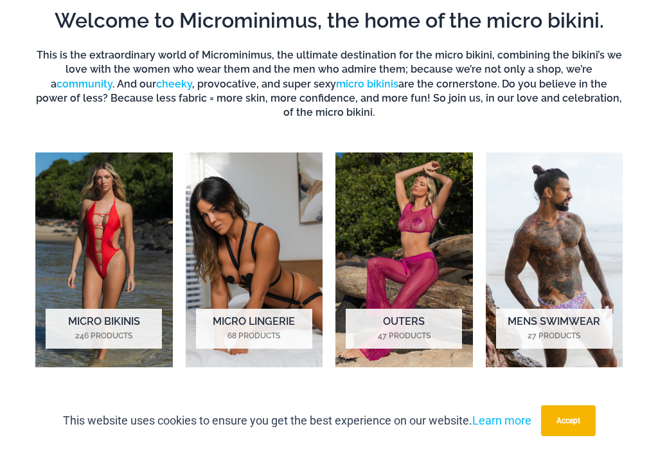
scroll to position [1179, 0]
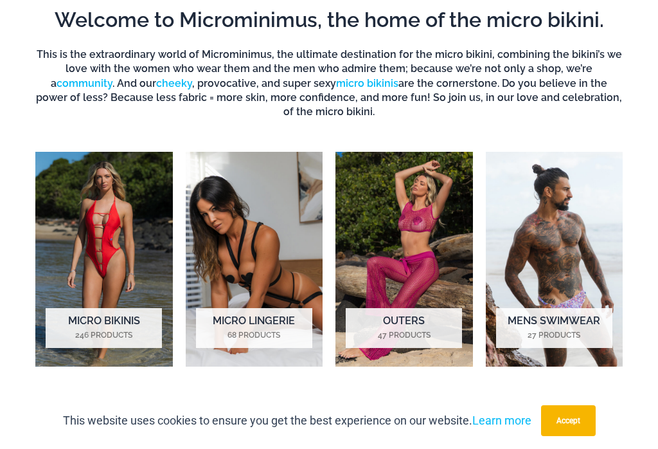
click at [109, 233] on img "Visit product category Micro Bikinis" at bounding box center [104, 259] width 138 height 215
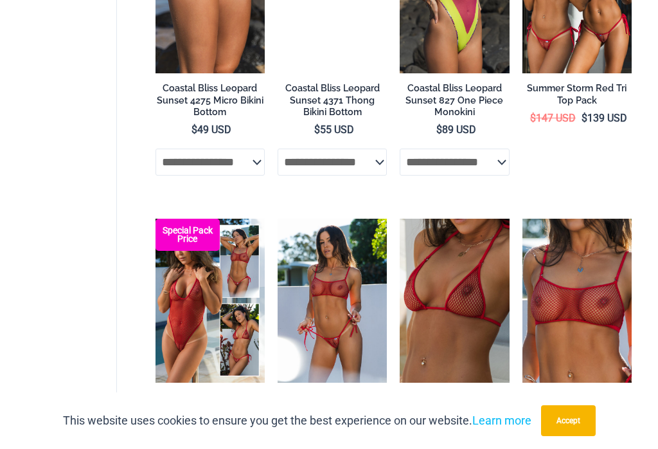
scroll to position [2657, 0]
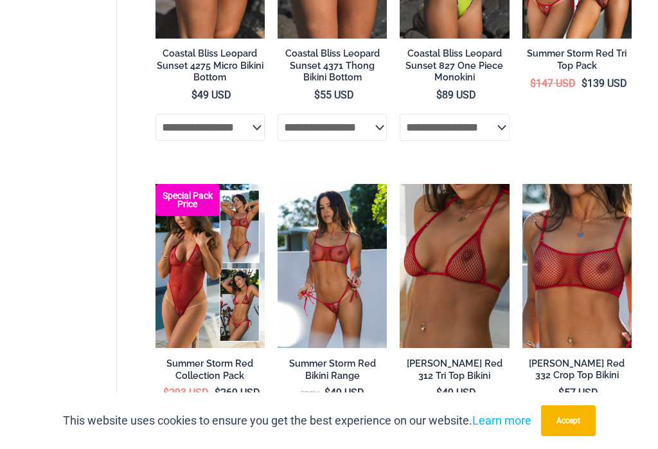
click at [400, 184] on img at bounding box center [400, 184] width 0 height 0
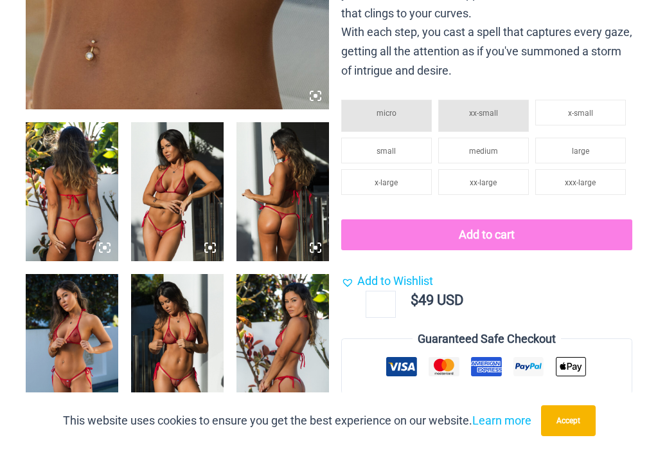
scroll to position [936, 0]
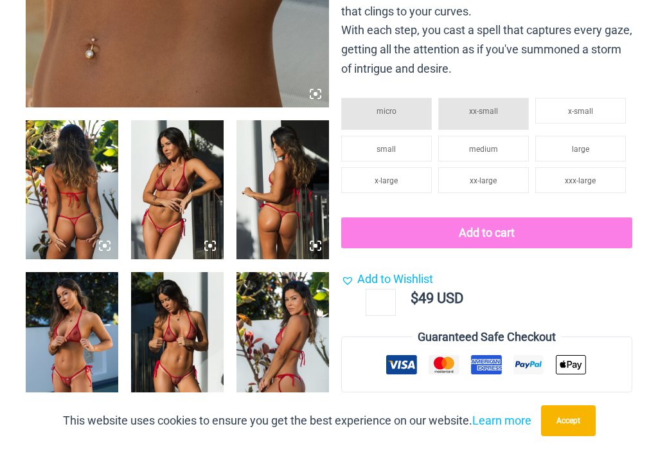
click at [76, 163] on img at bounding box center [72, 189] width 93 height 139
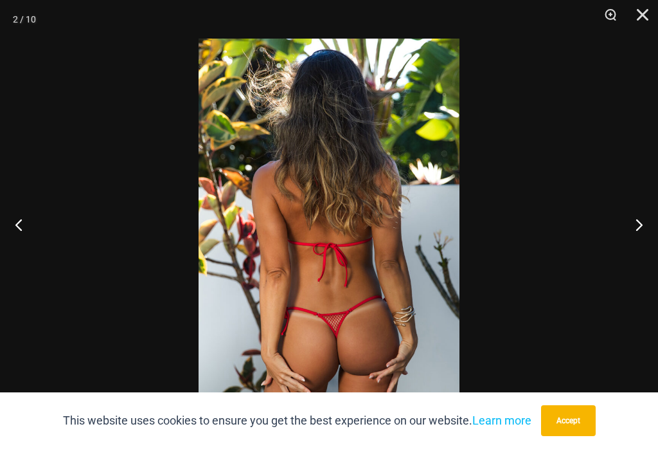
click at [643, 224] on button "Next" at bounding box center [634, 224] width 48 height 64
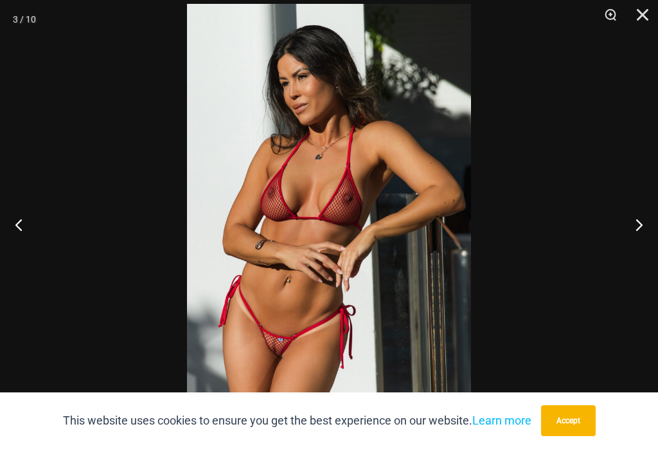
click at [641, 231] on button "Next" at bounding box center [634, 224] width 48 height 64
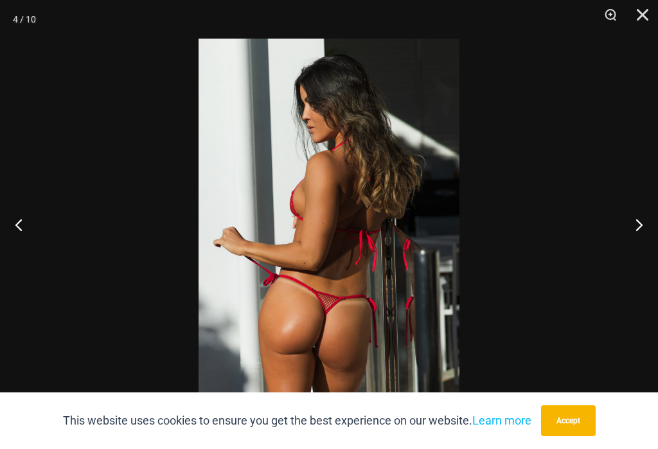
click at [640, 232] on button "Next" at bounding box center [634, 224] width 48 height 64
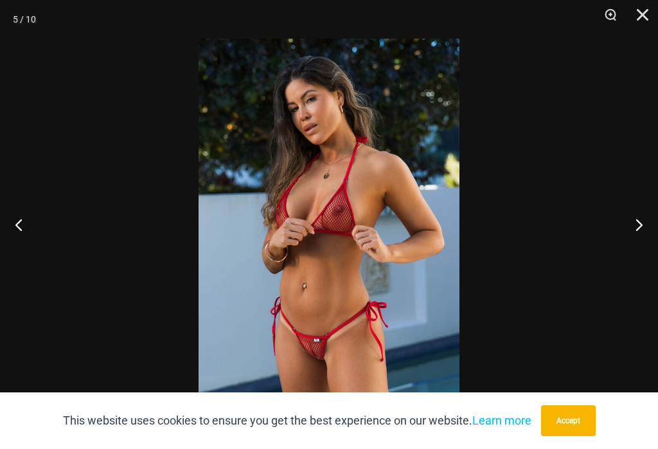
click at [648, 231] on button "Next" at bounding box center [634, 224] width 48 height 64
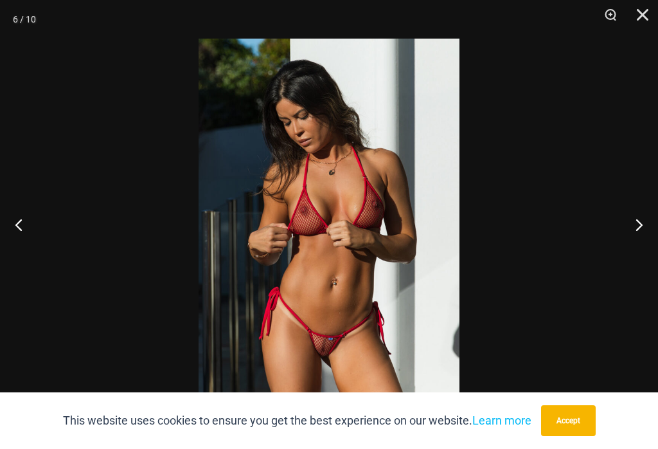
click at [651, 240] on button "Next" at bounding box center [634, 224] width 48 height 64
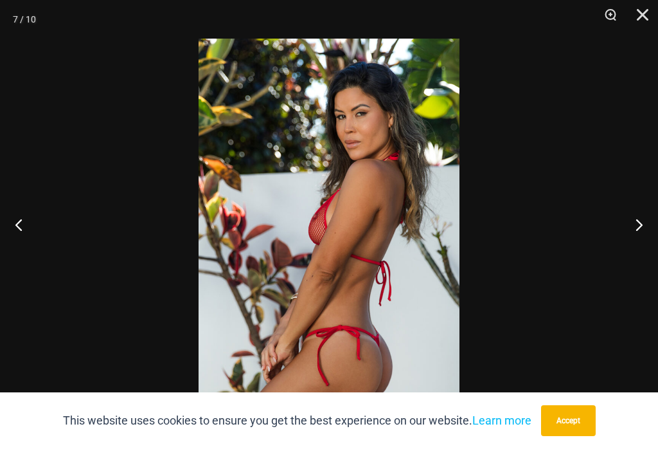
click at [652, 243] on button "Next" at bounding box center [634, 224] width 48 height 64
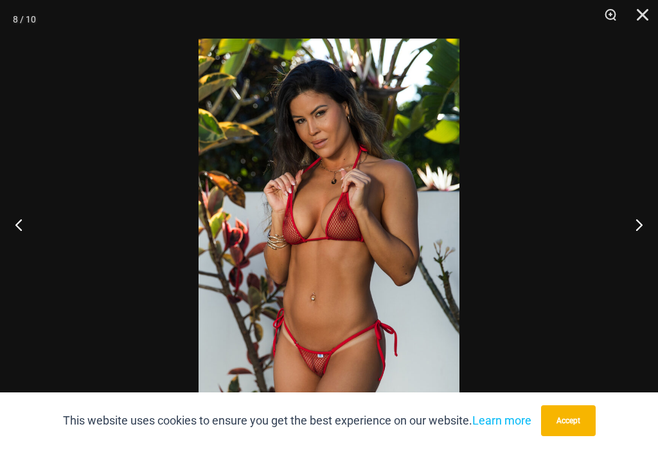
click at [647, 21] on button "Close" at bounding box center [638, 19] width 32 height 39
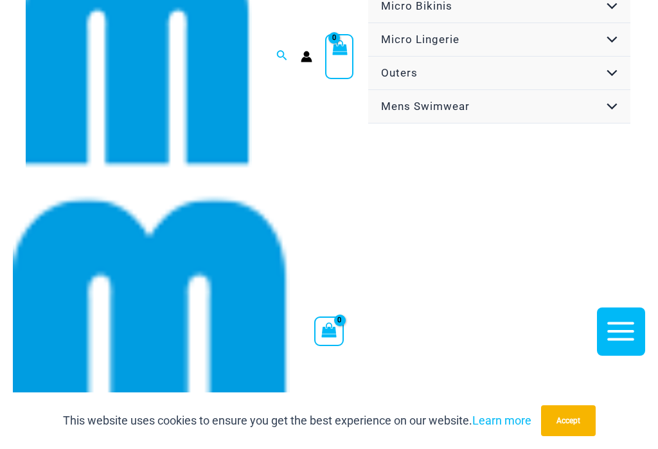
scroll to position [82, 0]
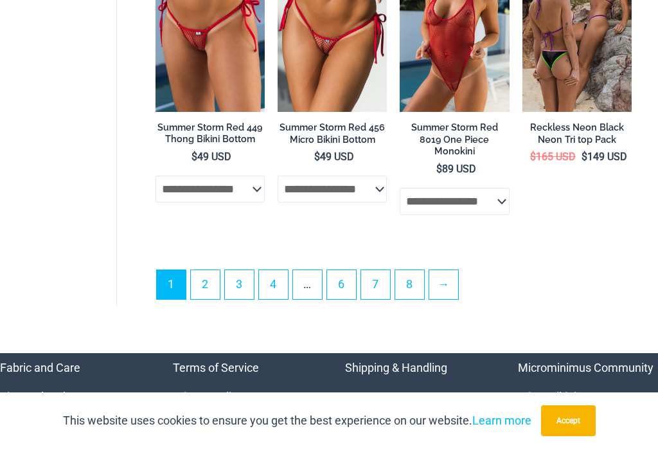
scroll to position [3193, 0]
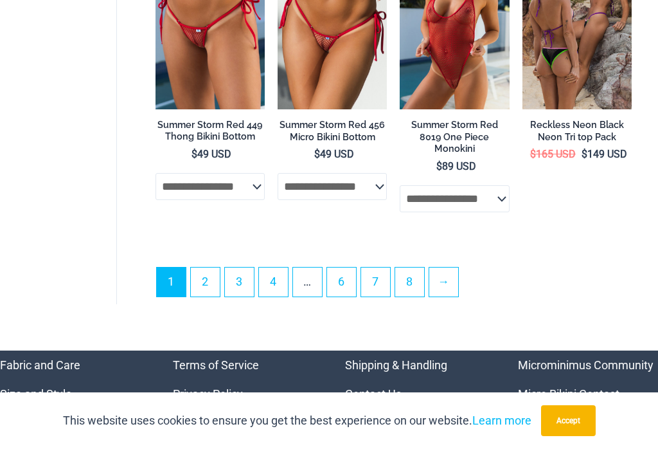
click at [199, 267] on link "2" at bounding box center [205, 281] width 29 height 29
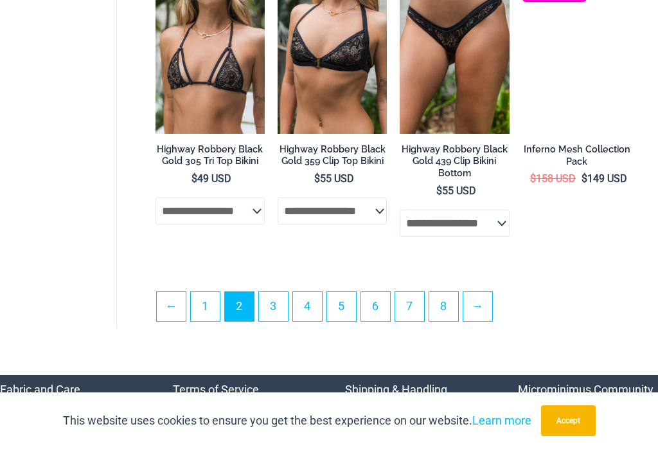
scroll to position [2823, 0]
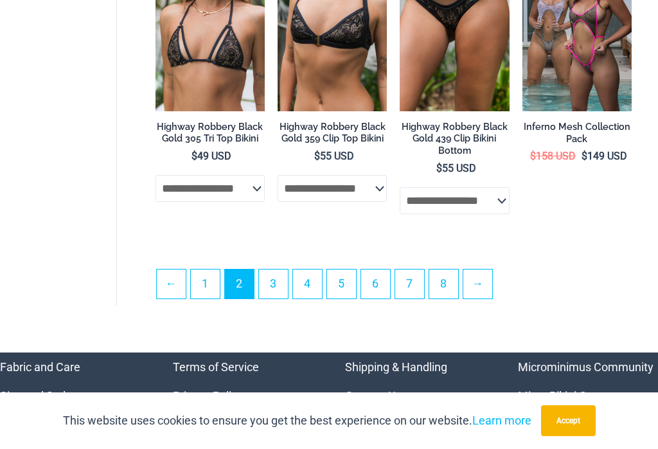
click at [268, 269] on link "3" at bounding box center [273, 283] width 29 height 29
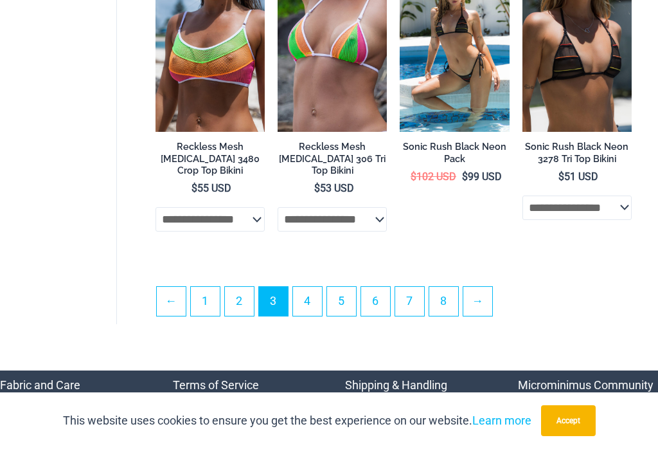
scroll to position [2785, 0]
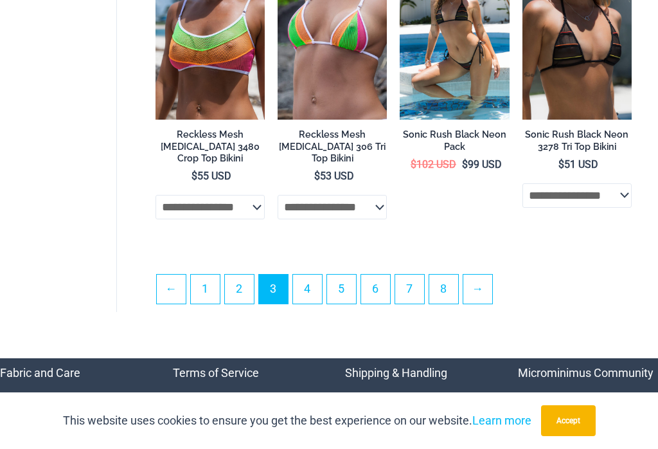
click at [312, 274] on link "4" at bounding box center [307, 288] width 29 height 29
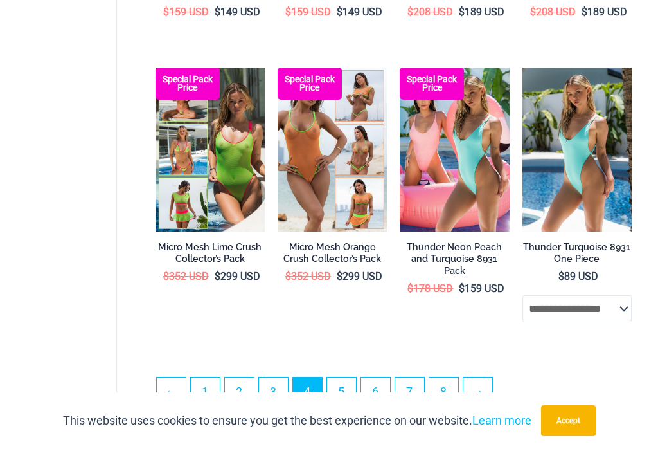
scroll to position [2635, 0]
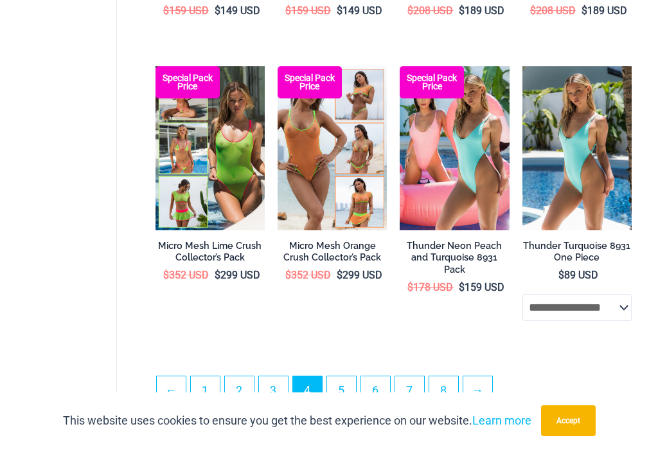
click at [349, 376] on link "5" at bounding box center [341, 390] width 29 height 29
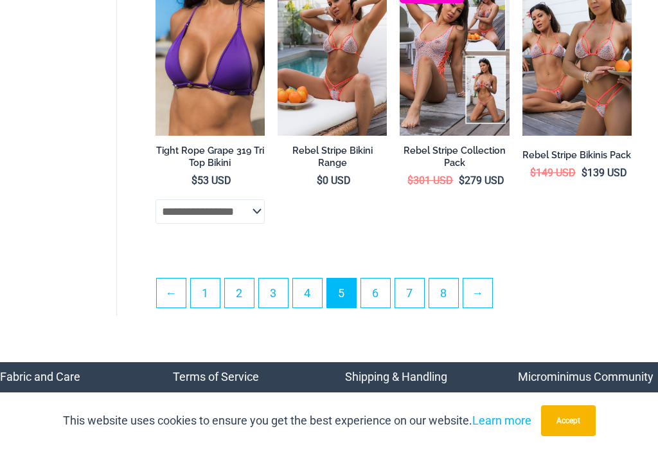
scroll to position [2776, 0]
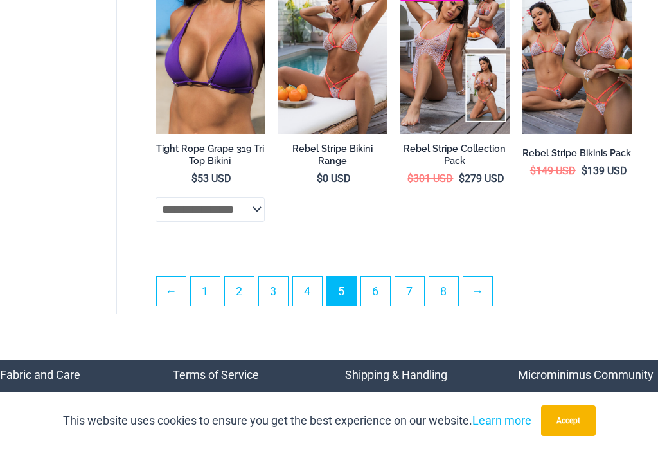
click at [383, 276] on link "6" at bounding box center [375, 290] width 29 height 29
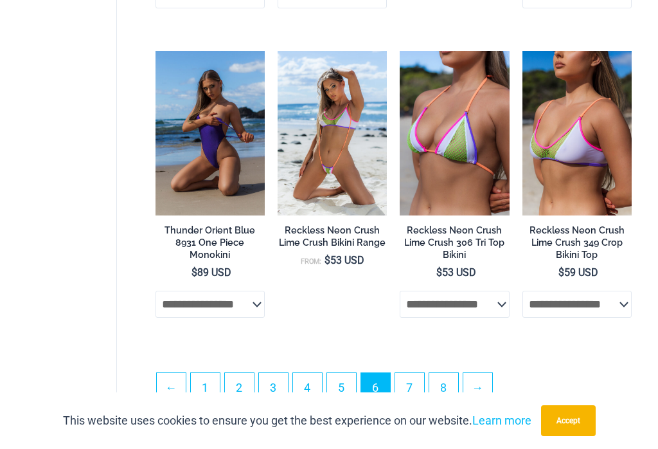
scroll to position [2718, 0]
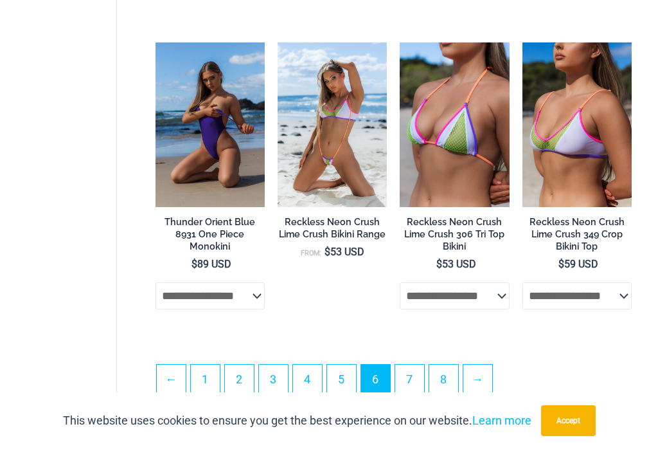
click at [422, 364] on link "7" at bounding box center [409, 378] width 29 height 29
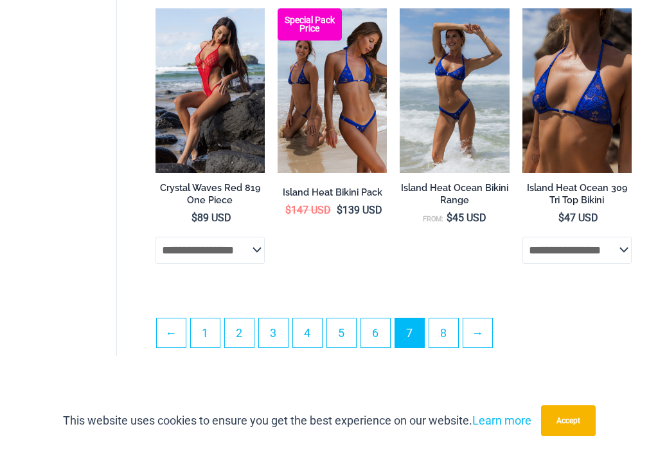
scroll to position [2752, 0]
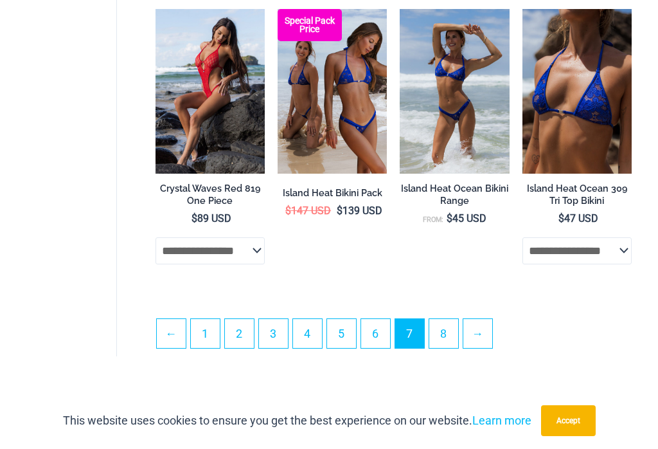
click at [452, 319] on link "8" at bounding box center [443, 333] width 29 height 29
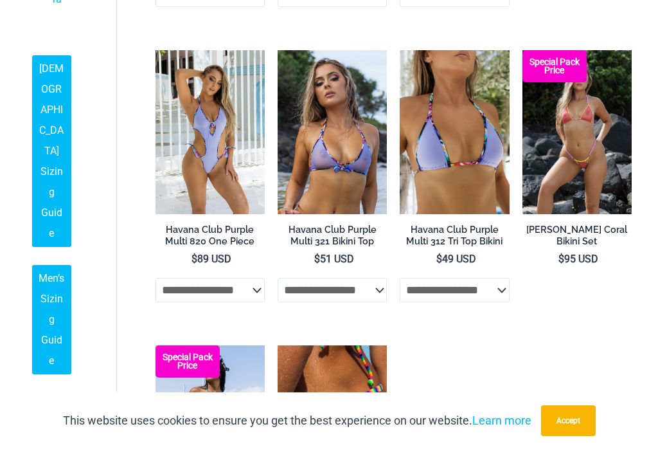
scroll to position [1779, 0]
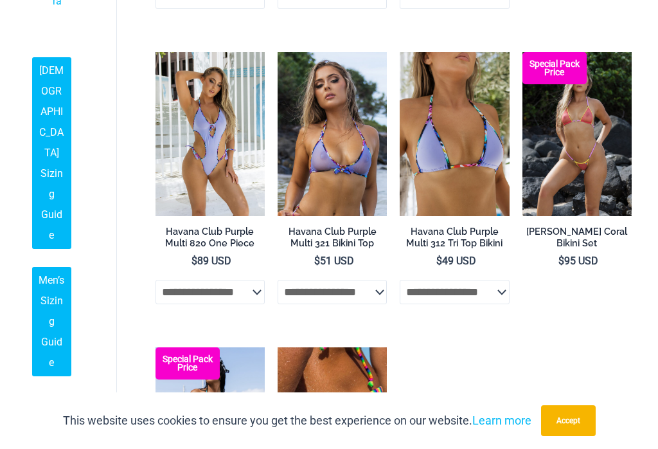
click at [522, 52] on img at bounding box center [522, 52] width 0 height 0
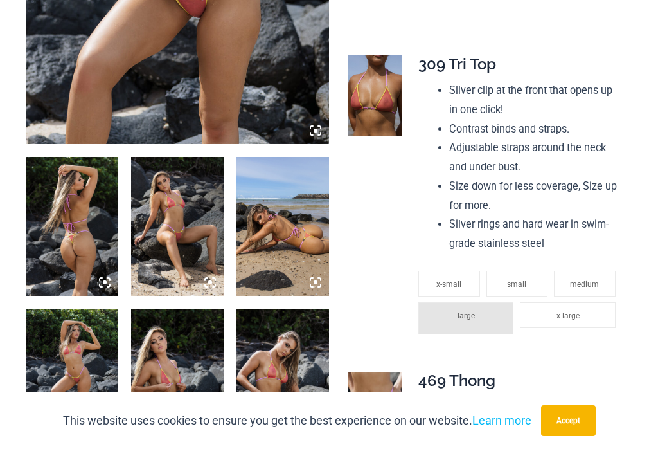
scroll to position [898, 0]
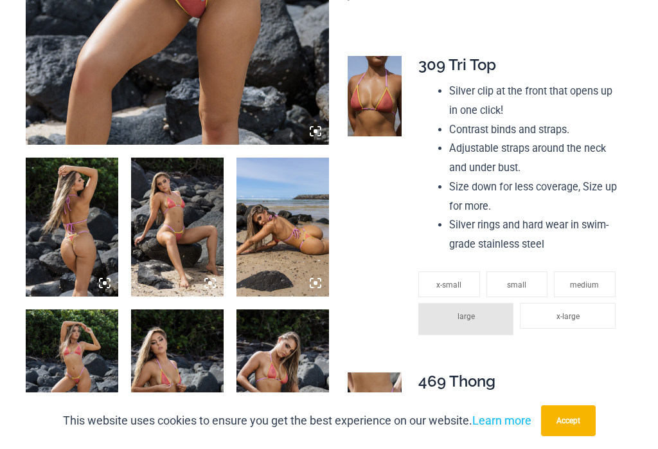
click at [57, 213] on img at bounding box center [72, 226] width 93 height 139
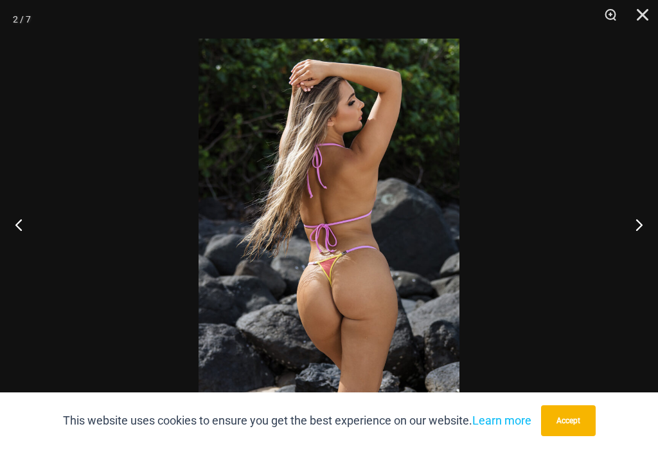
click at [639, 235] on button "Next" at bounding box center [634, 224] width 48 height 64
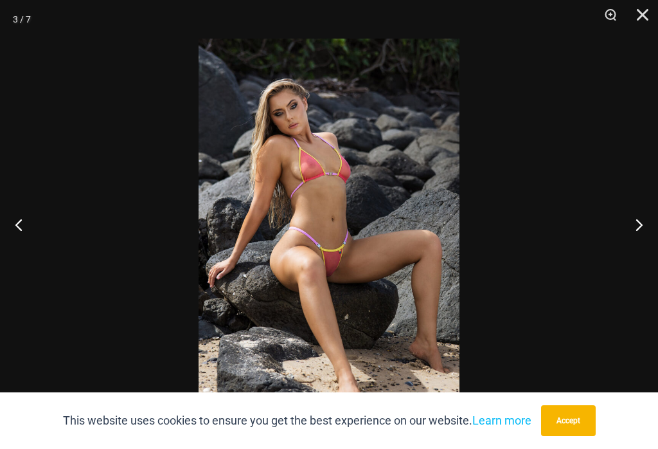
click at [643, 238] on button "Next" at bounding box center [634, 224] width 48 height 64
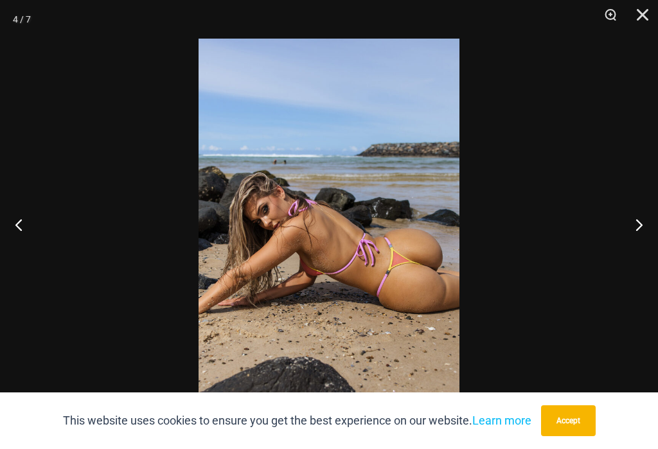
click at [643, 233] on button "Next" at bounding box center [634, 224] width 48 height 64
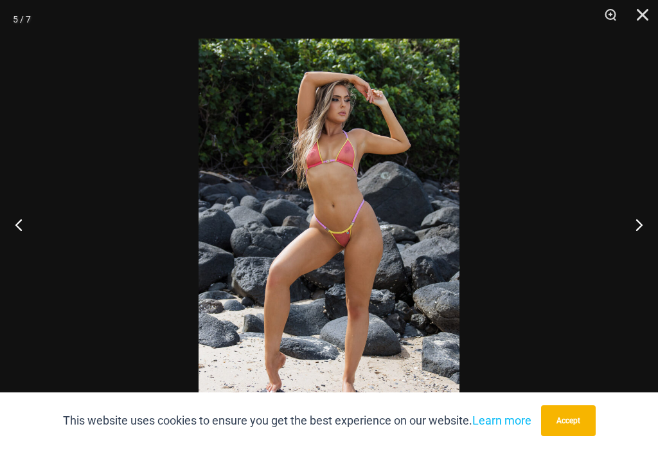
click at [648, 235] on button "Next" at bounding box center [634, 224] width 48 height 64
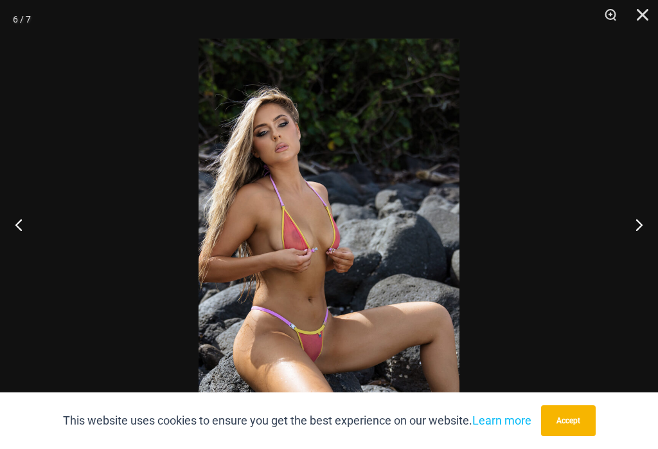
click at [641, 235] on button "Next" at bounding box center [634, 224] width 48 height 64
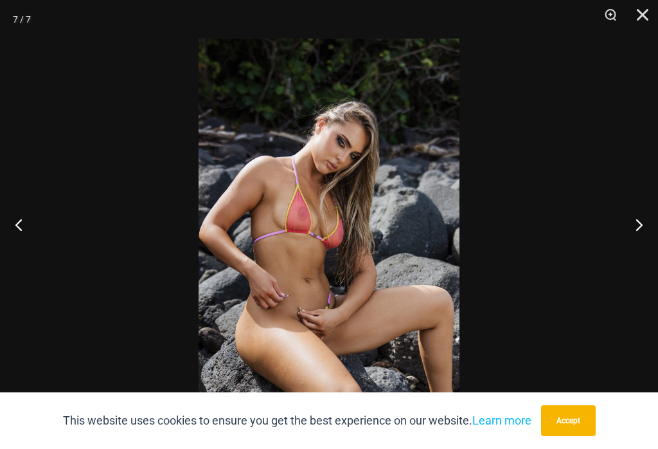
click at [646, 232] on button "Next" at bounding box center [634, 224] width 48 height 64
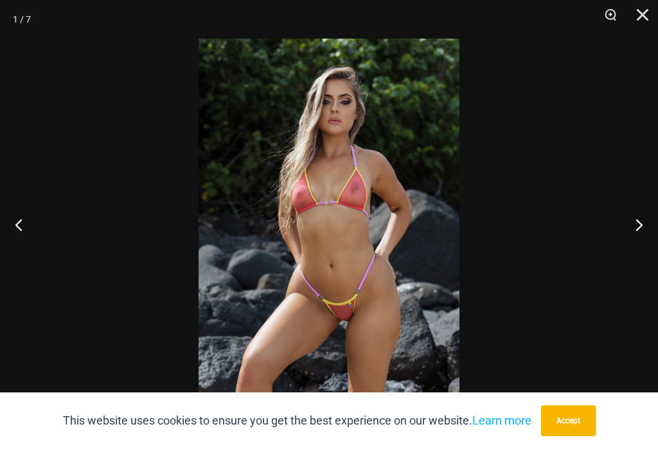
click at [657, 231] on button "Next" at bounding box center [634, 224] width 48 height 64
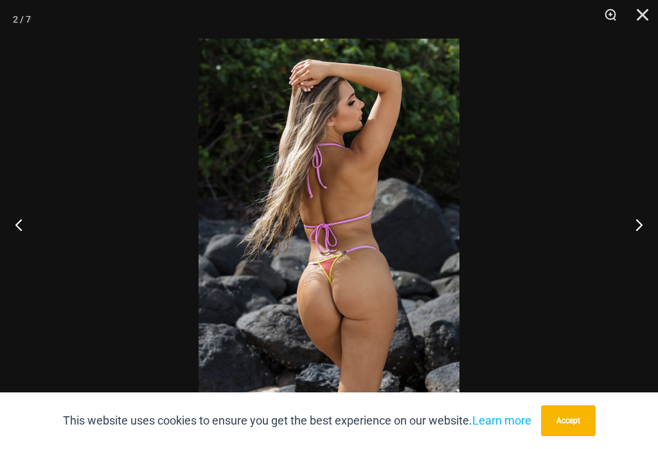
click at [653, 229] on button "Next" at bounding box center [634, 224] width 48 height 64
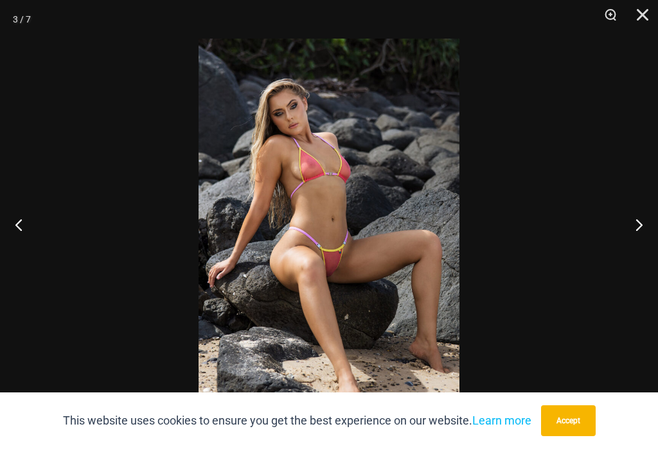
click at [652, 20] on button "Close" at bounding box center [638, 19] width 32 height 39
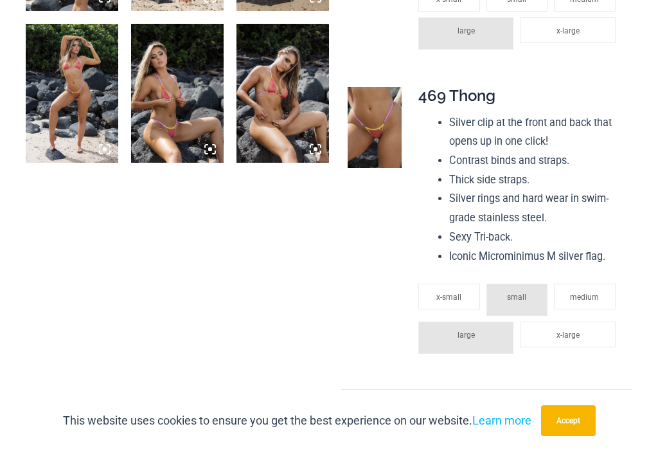
scroll to position [1185, 0]
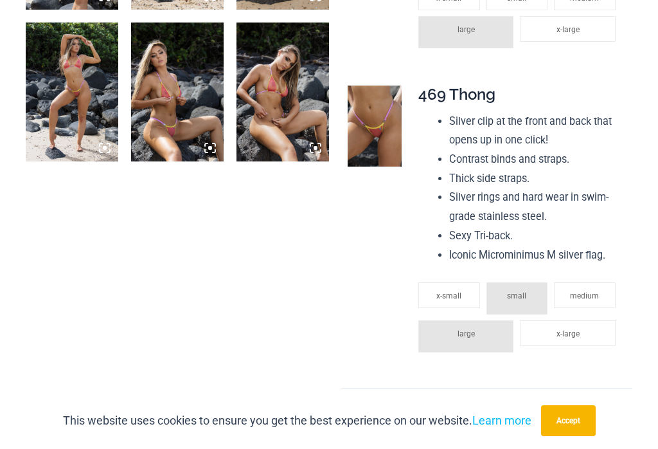
click at [387, 101] on img at bounding box center [375, 125] width 54 height 81
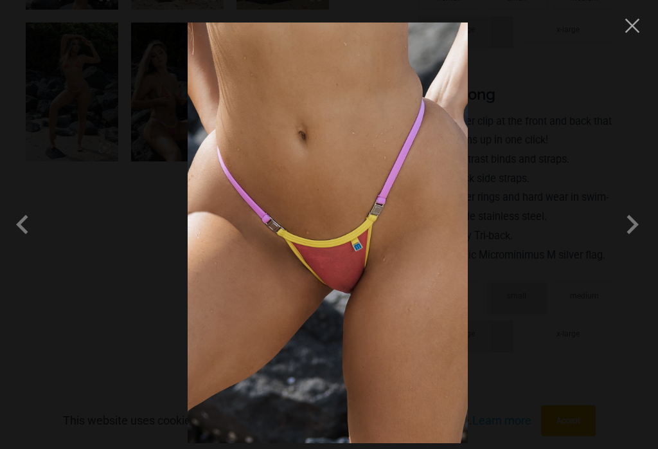
click at [637, 237] on span at bounding box center [632, 224] width 39 height 39
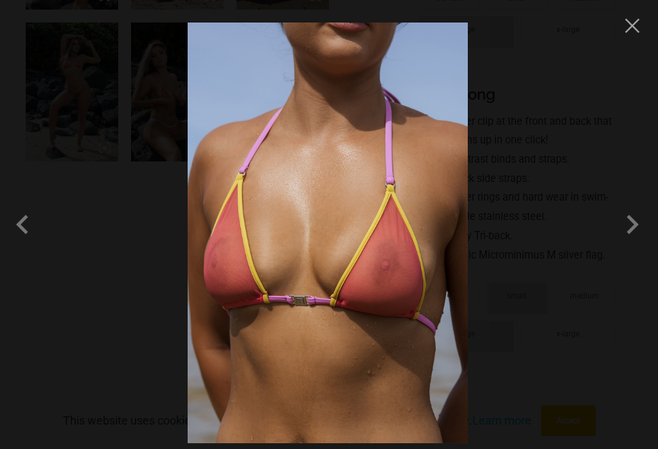
scroll to position [1186, 0]
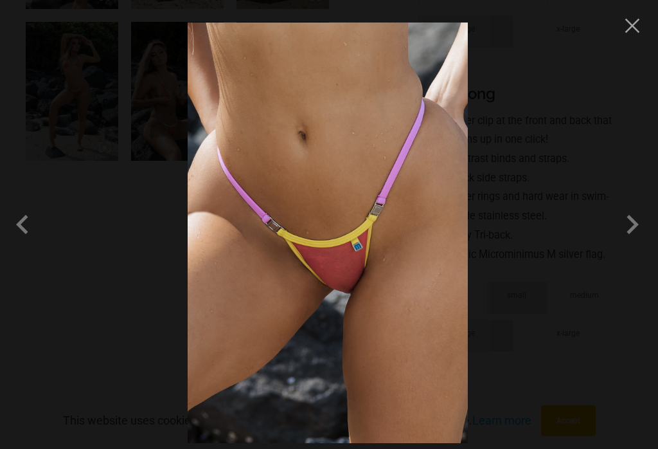
click at [637, 233] on span at bounding box center [632, 224] width 39 height 39
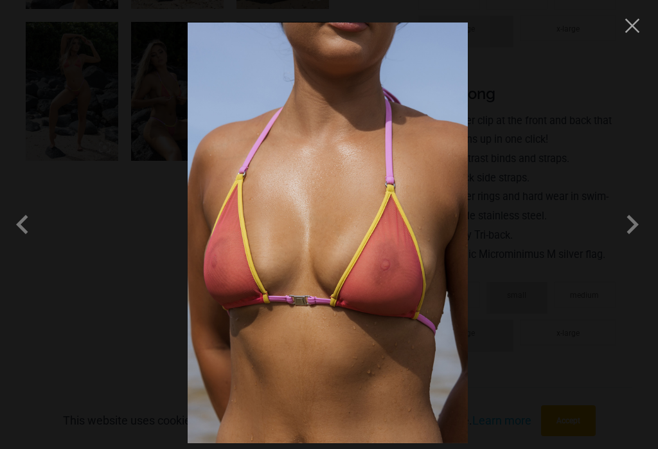
click at [639, 236] on span at bounding box center [632, 224] width 39 height 39
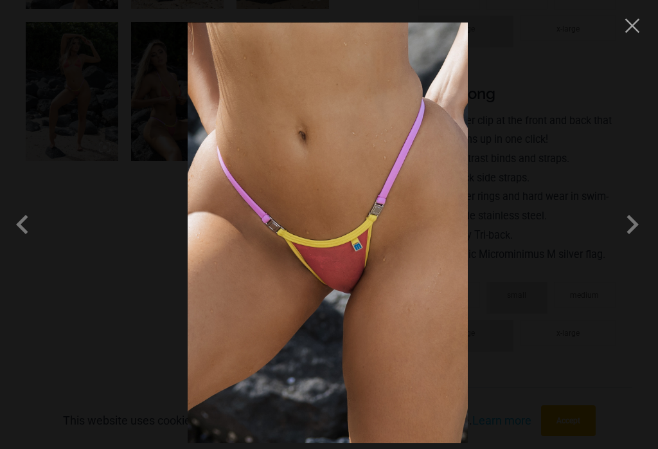
click at [628, 31] on button "Close" at bounding box center [632, 25] width 19 height 19
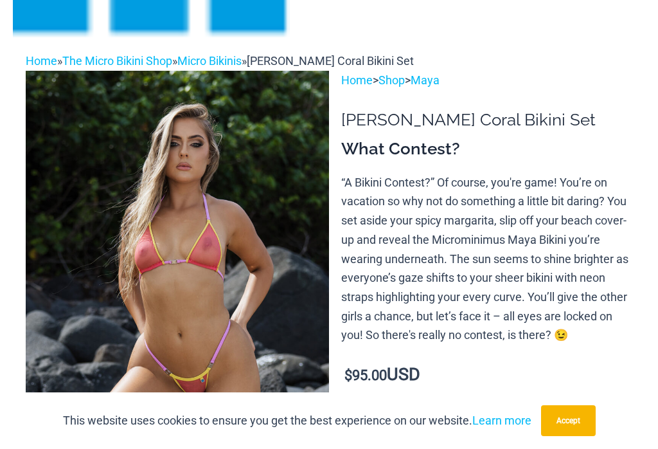
scroll to position [515, 0]
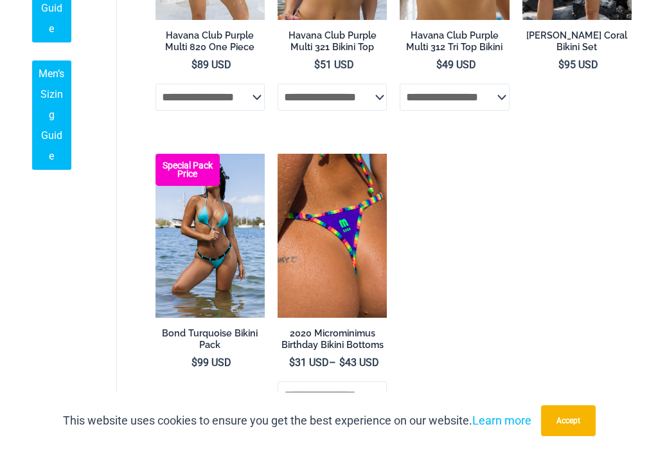
scroll to position [1986, 0]
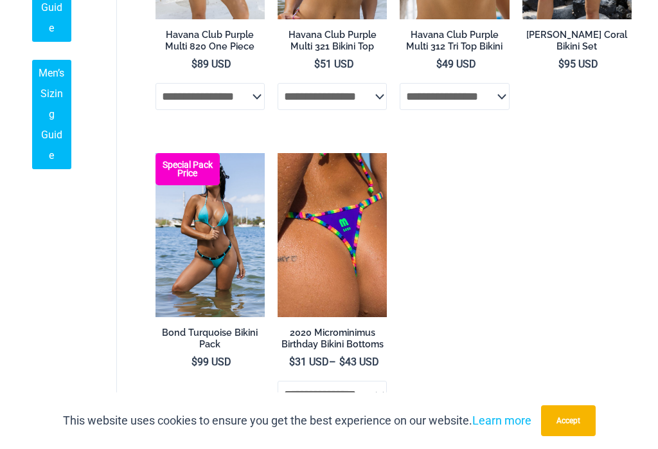
click at [278, 153] on img at bounding box center [278, 153] width 0 height 0
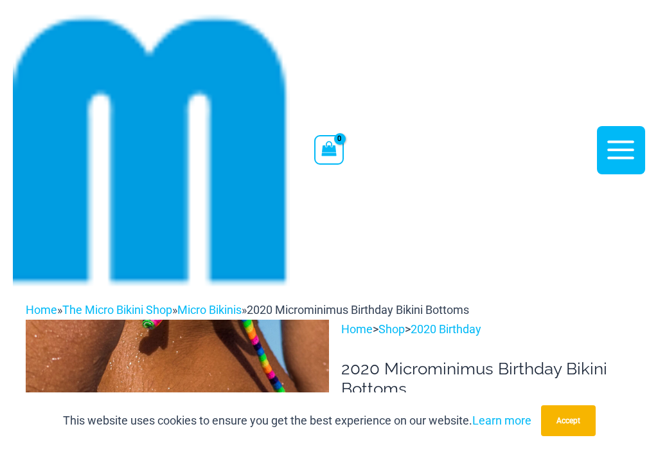
scroll to position [265, 0]
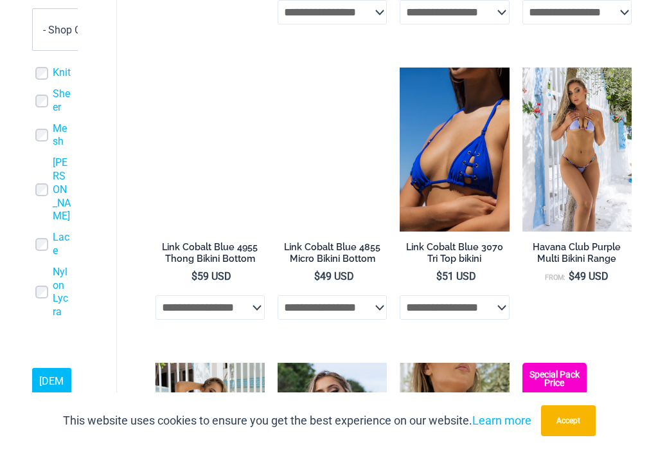
scroll to position [1468, 0]
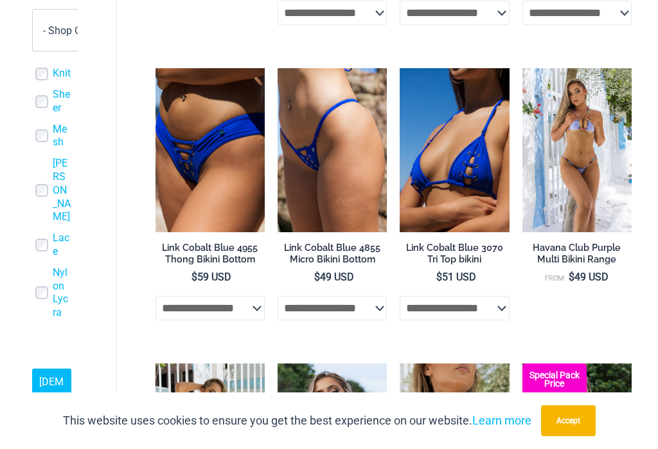
click at [522, 68] on img at bounding box center [522, 68] width 0 height 0
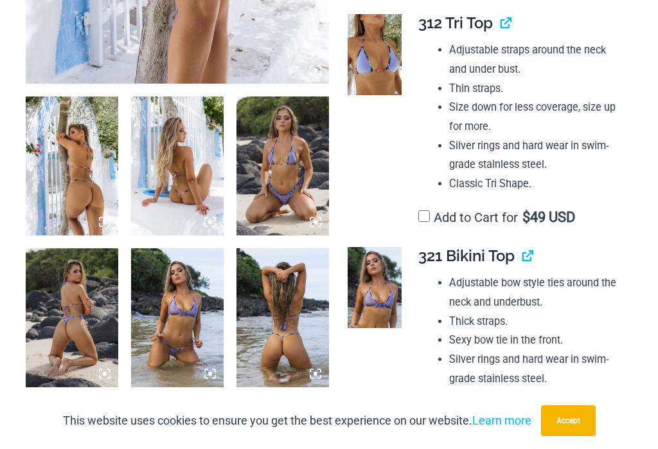
scroll to position [962, 0]
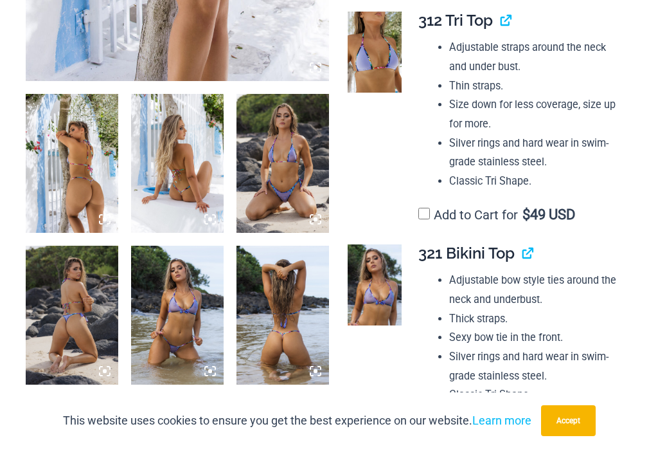
click at [69, 163] on img at bounding box center [72, 163] width 93 height 139
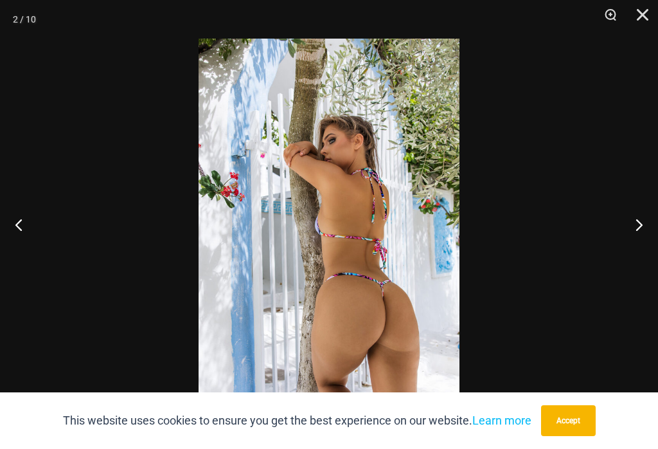
click at [637, 237] on button "Next" at bounding box center [634, 224] width 48 height 64
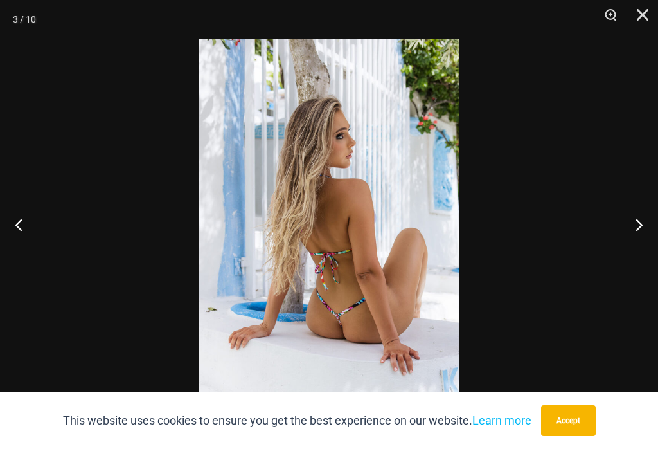
click at [643, 233] on button "Next" at bounding box center [634, 224] width 48 height 64
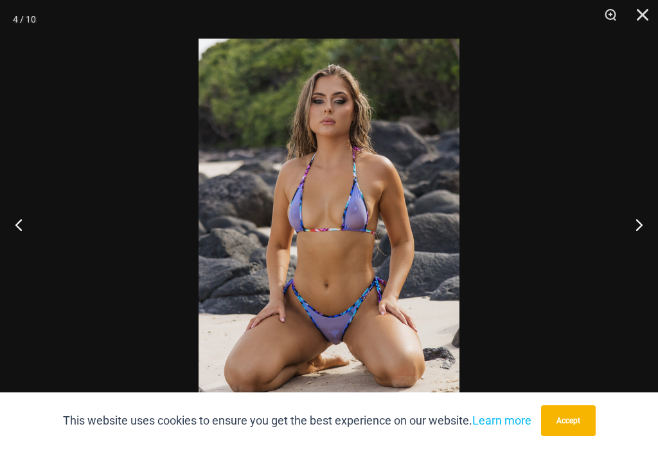
click at [641, 233] on button "Next" at bounding box center [634, 224] width 48 height 64
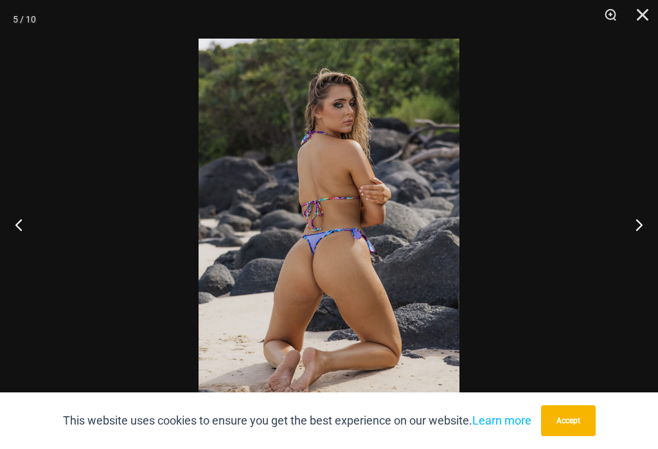
click at [639, 233] on button "Next" at bounding box center [634, 224] width 48 height 64
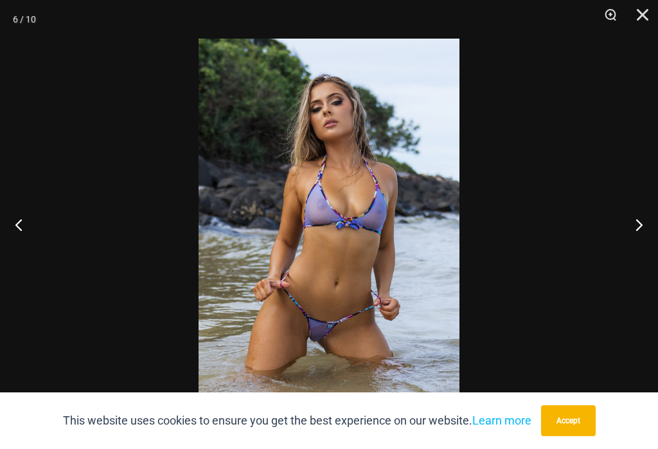
click at [645, 231] on button "Next" at bounding box center [634, 224] width 48 height 64
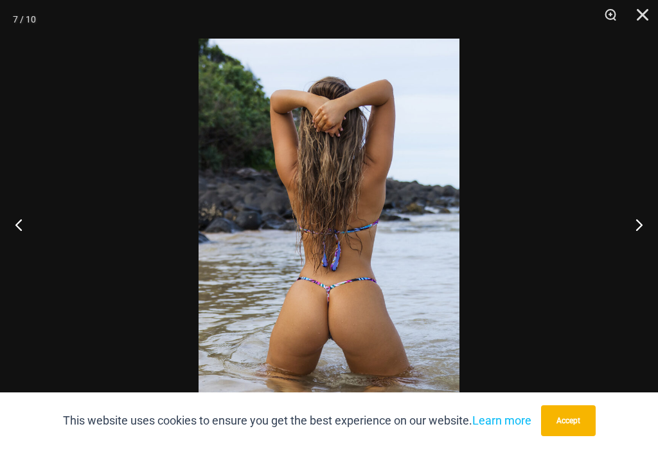
click at [654, 236] on button "Next" at bounding box center [634, 224] width 48 height 64
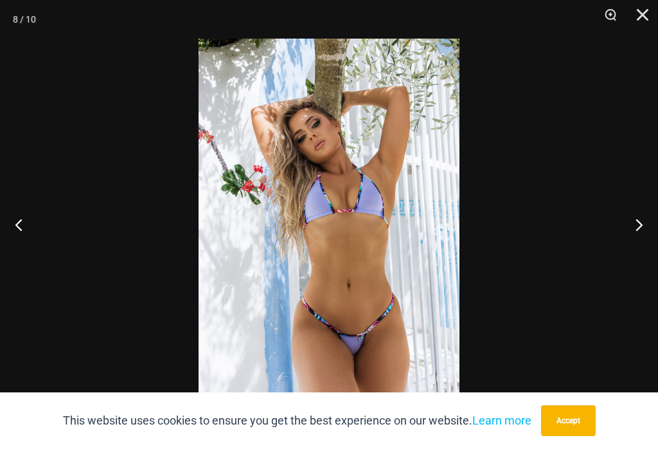
click at [640, 235] on button "Next" at bounding box center [634, 224] width 48 height 64
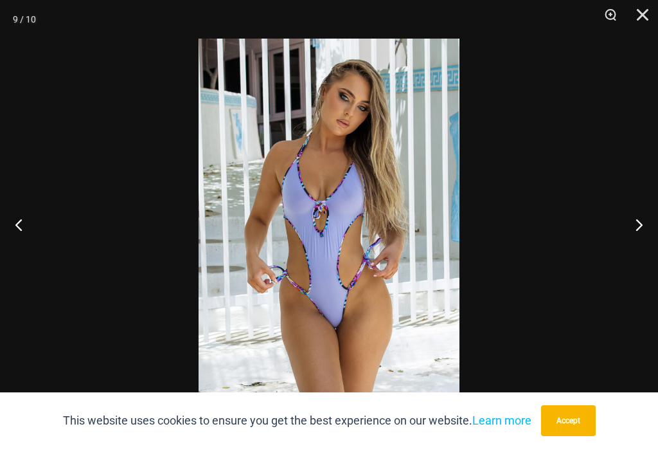
click at [638, 229] on button "Next" at bounding box center [634, 224] width 48 height 64
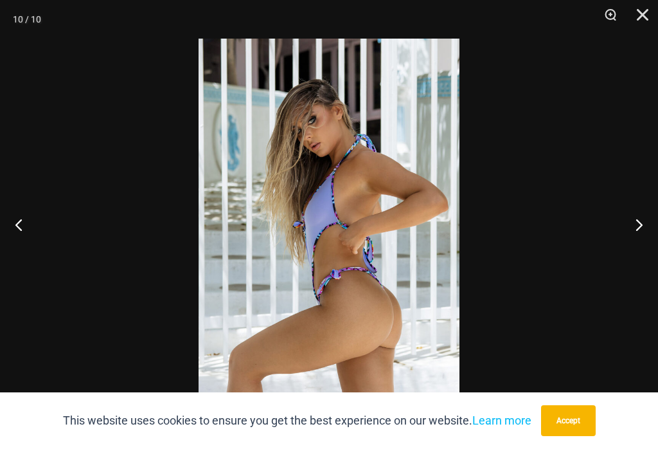
click at [638, 232] on button "Next" at bounding box center [634, 224] width 48 height 64
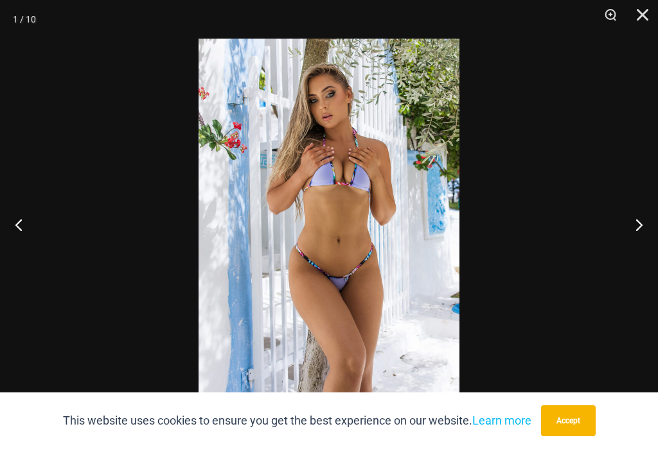
click at [641, 240] on button "Next" at bounding box center [634, 224] width 48 height 64
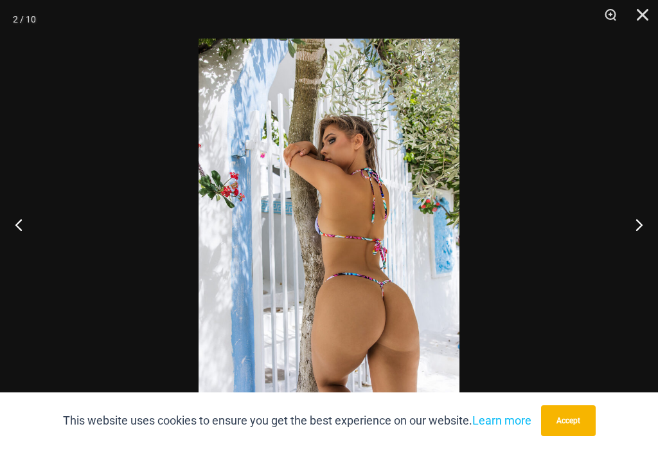
click at [642, 238] on button "Next" at bounding box center [634, 224] width 48 height 64
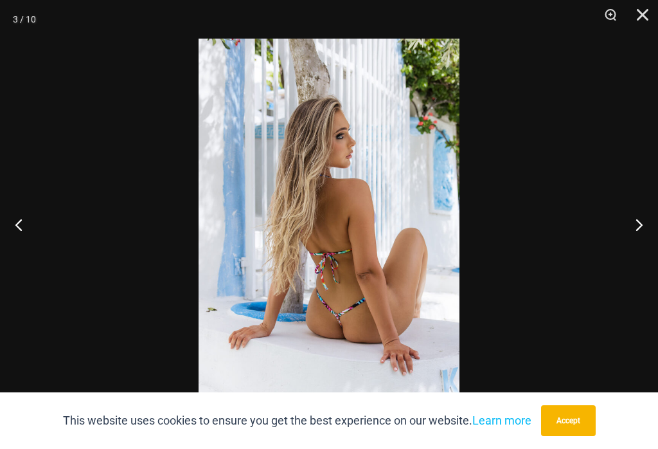
click at [639, 237] on button "Next" at bounding box center [634, 224] width 48 height 64
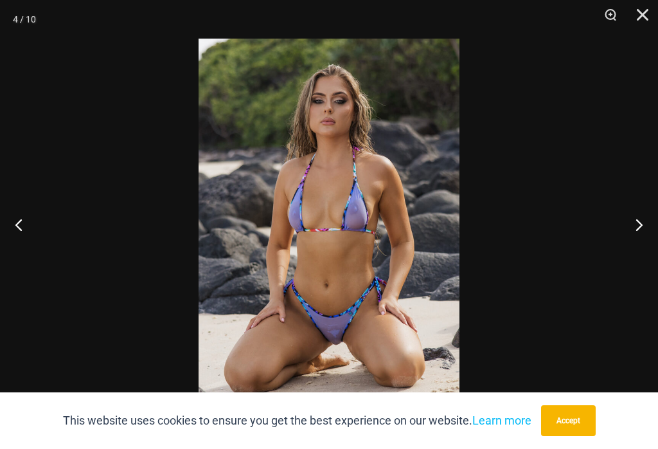
click at [639, 238] on button "Next" at bounding box center [634, 224] width 48 height 64
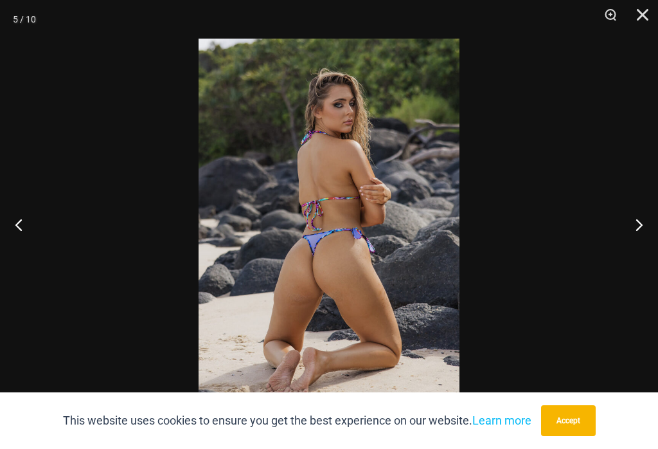
click at [646, 240] on button "Next" at bounding box center [634, 224] width 48 height 64
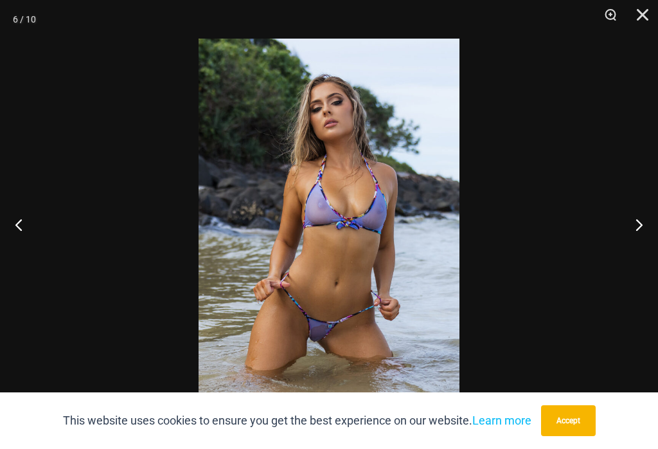
click at [641, 236] on button "Next" at bounding box center [634, 224] width 48 height 64
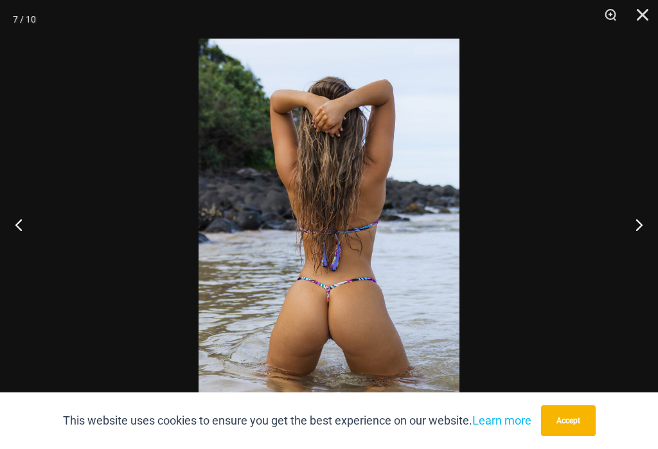
click at [645, 20] on button "Close" at bounding box center [638, 19] width 32 height 39
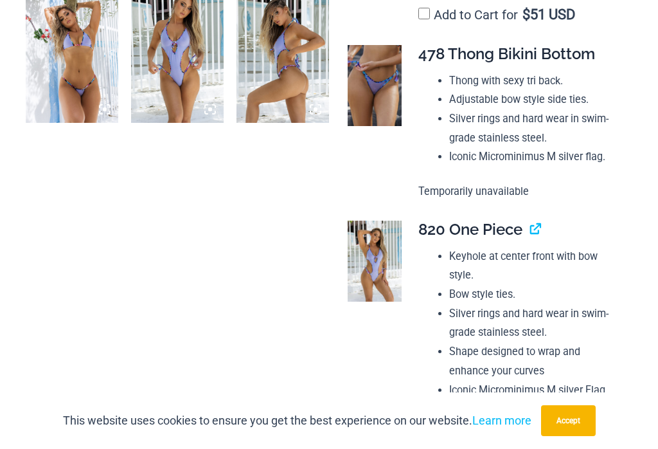
scroll to position [1374, 0]
click at [376, 222] on img at bounding box center [375, 261] width 54 height 81
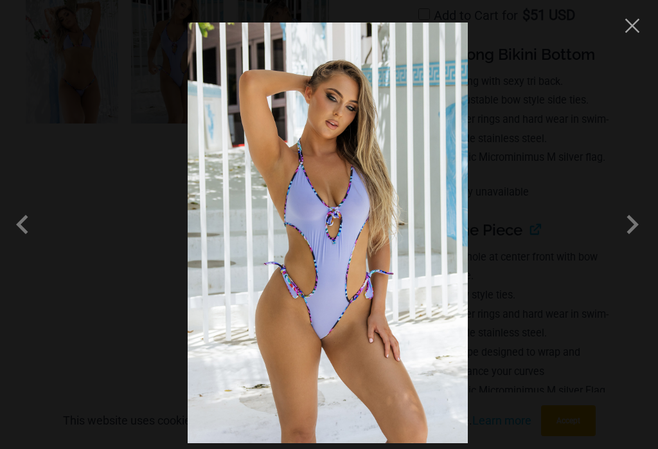
click at [649, 227] on span at bounding box center [632, 224] width 39 height 39
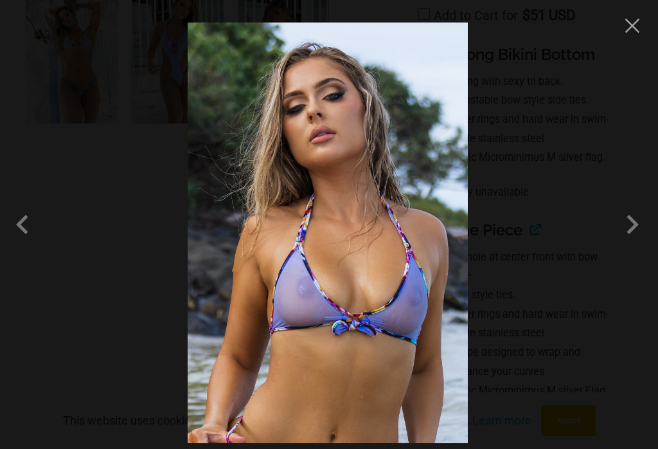
click at [638, 234] on span at bounding box center [632, 224] width 39 height 39
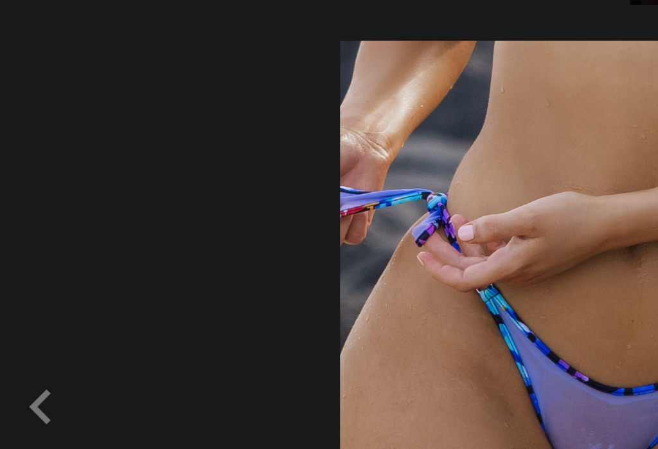
scroll to position [1365, 0]
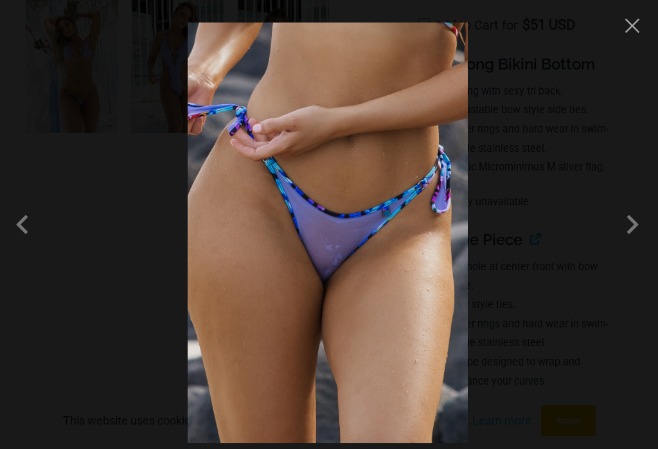
click at [637, 233] on span at bounding box center [632, 224] width 39 height 39
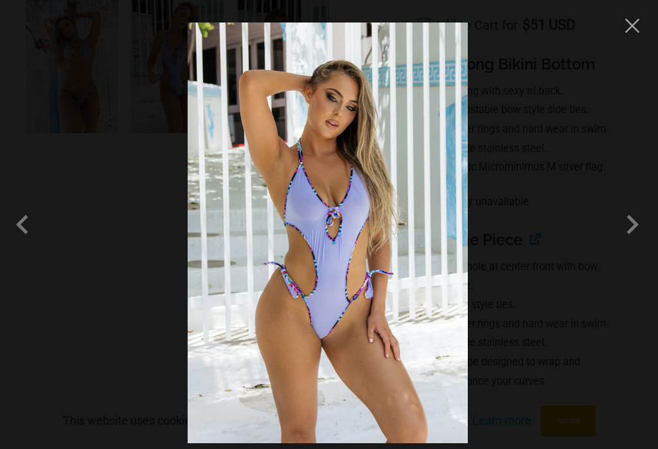
click at [640, 233] on span at bounding box center [632, 224] width 39 height 39
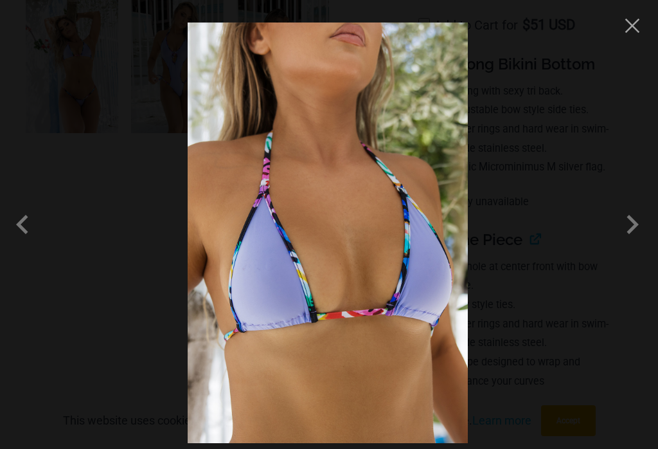
click at [636, 227] on span at bounding box center [632, 224] width 39 height 39
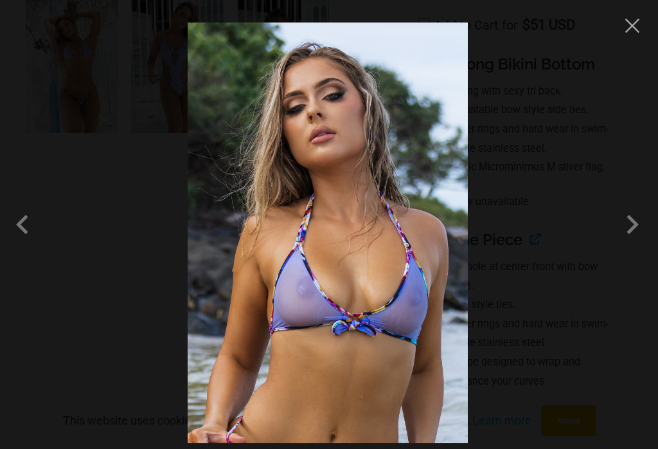
click at [637, 238] on span at bounding box center [632, 224] width 39 height 39
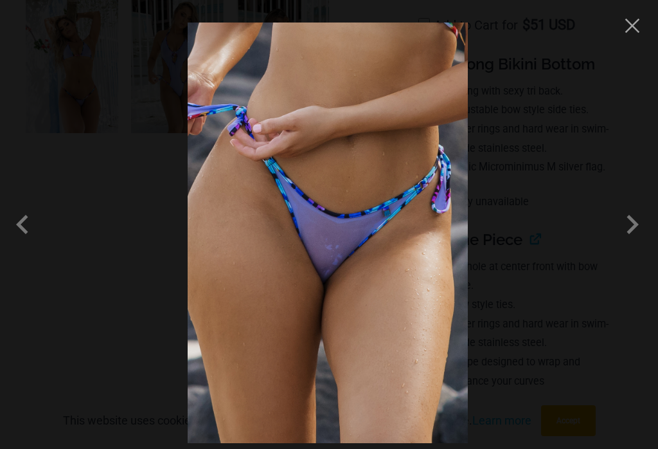
click at [639, 238] on span at bounding box center [632, 224] width 39 height 39
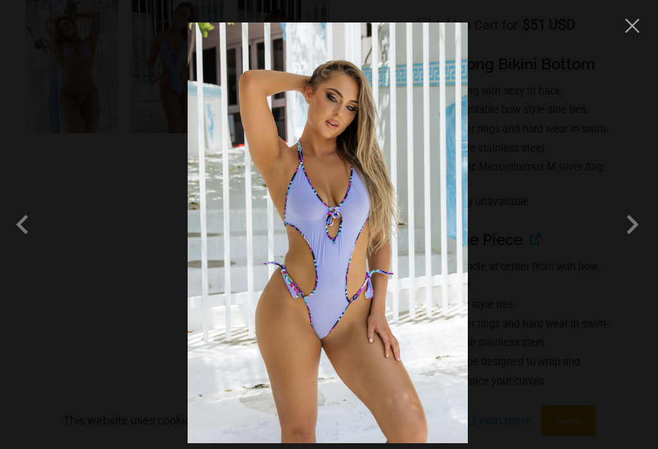
click at [638, 33] on button "Close" at bounding box center [632, 25] width 19 height 19
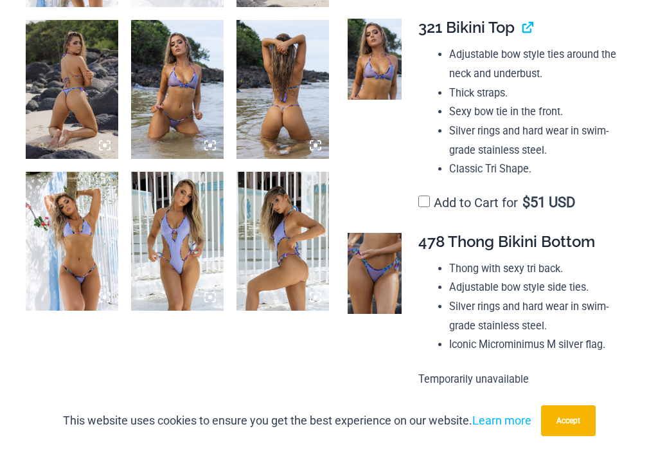
scroll to position [1187, 0]
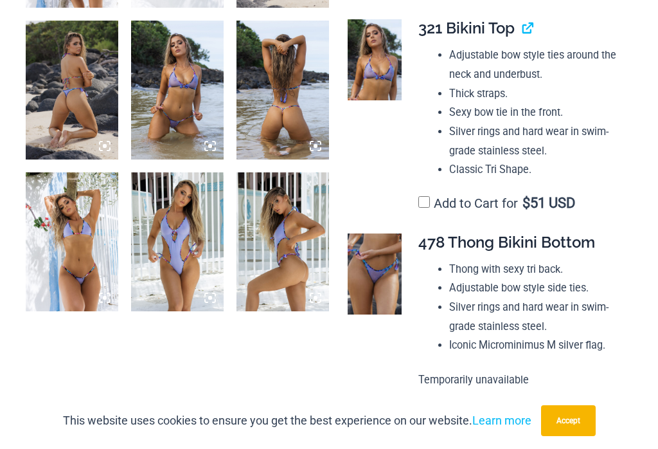
click at [383, 233] on img at bounding box center [375, 273] width 54 height 81
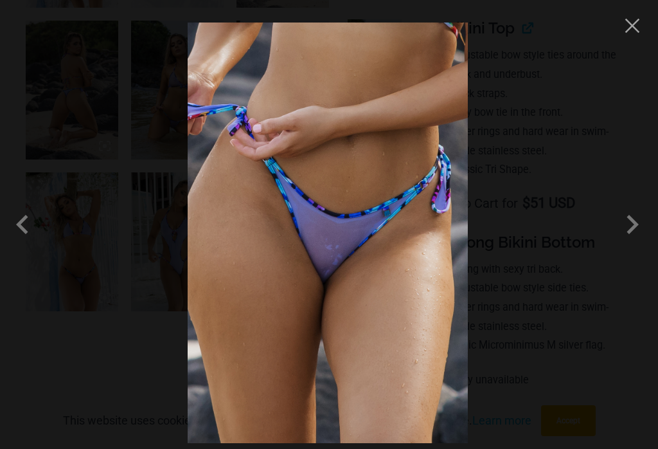
click at [637, 236] on span at bounding box center [632, 224] width 39 height 39
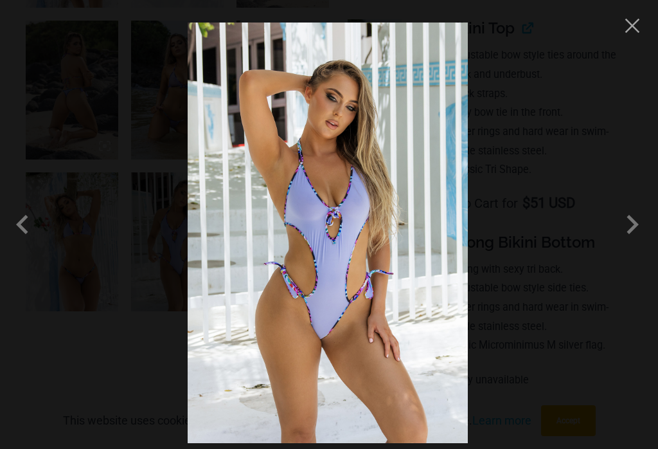
click at [639, 232] on span at bounding box center [632, 224] width 39 height 39
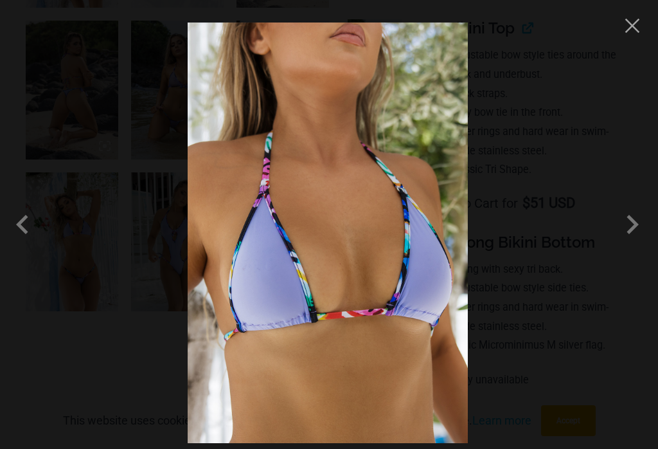
click at [635, 229] on span at bounding box center [632, 224] width 39 height 39
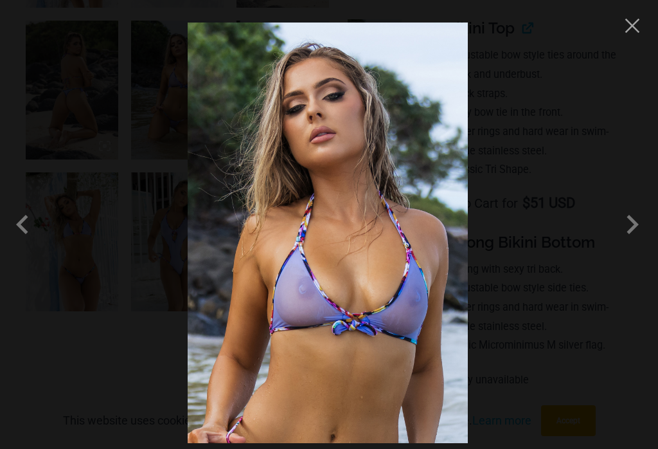
click at [638, 238] on span at bounding box center [632, 224] width 39 height 39
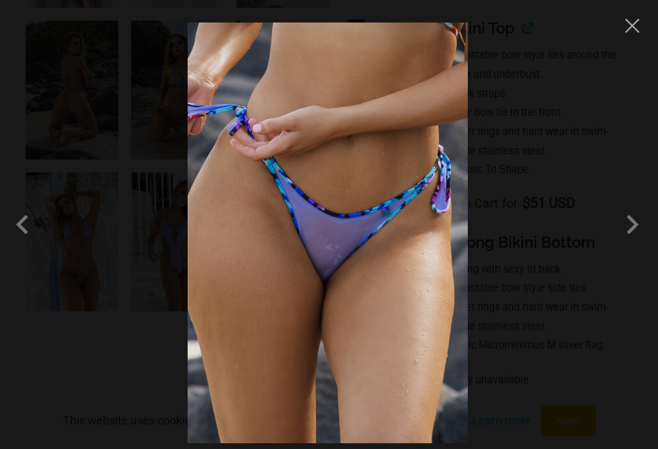
click at [637, 28] on button "Close" at bounding box center [632, 25] width 19 height 19
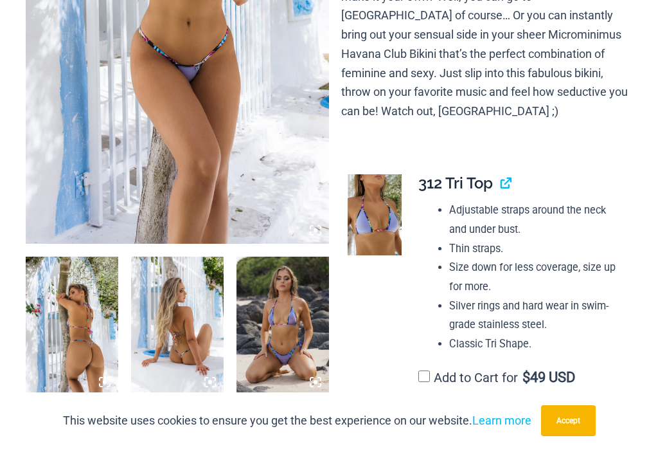
scroll to position [799, 0]
click at [375, 175] on img at bounding box center [375, 215] width 54 height 81
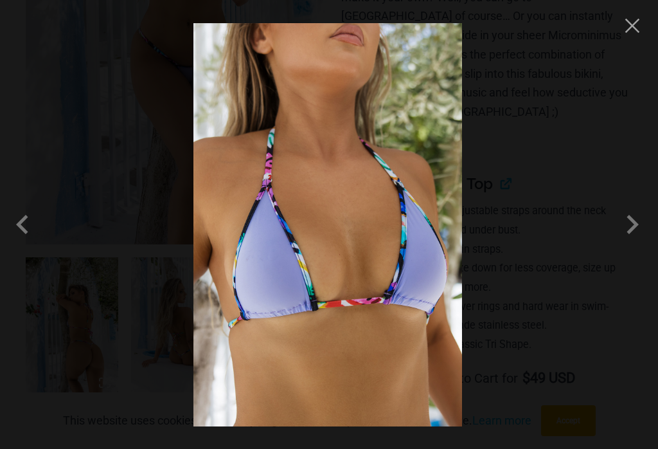
click at [637, 211] on span at bounding box center [632, 224] width 39 height 39
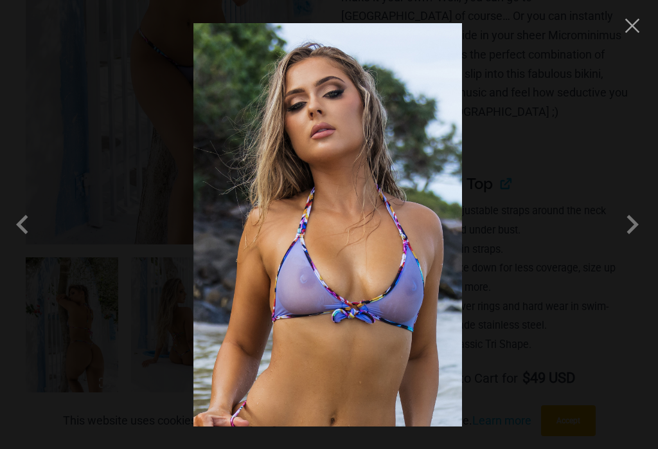
click at [643, 230] on span at bounding box center [632, 224] width 39 height 39
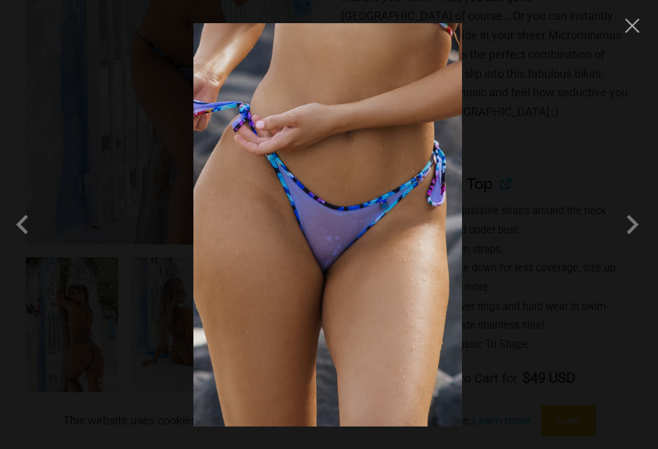
click at [640, 228] on span at bounding box center [632, 224] width 39 height 39
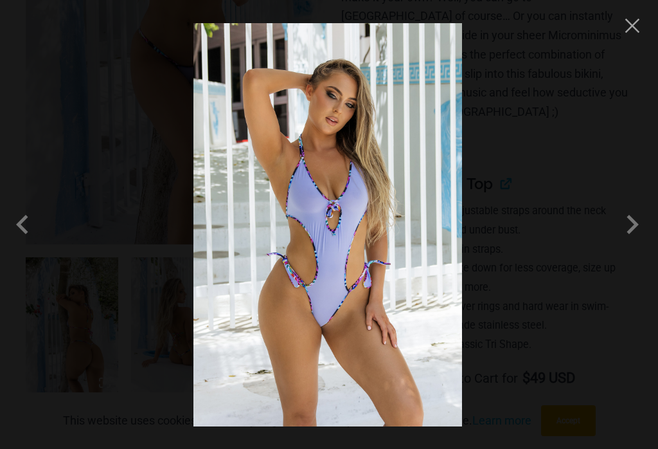
click at [636, 20] on button "Close" at bounding box center [632, 25] width 19 height 19
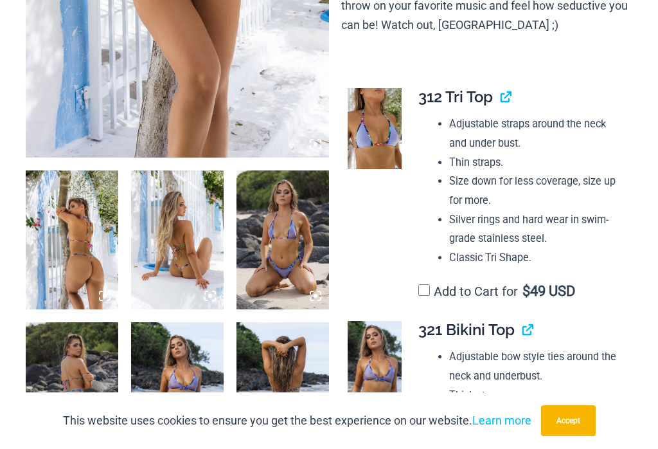
scroll to position [886, 0]
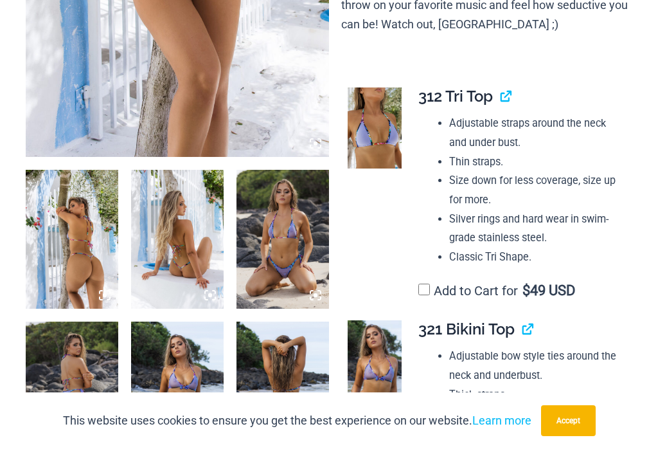
click at [66, 208] on img at bounding box center [72, 239] width 93 height 139
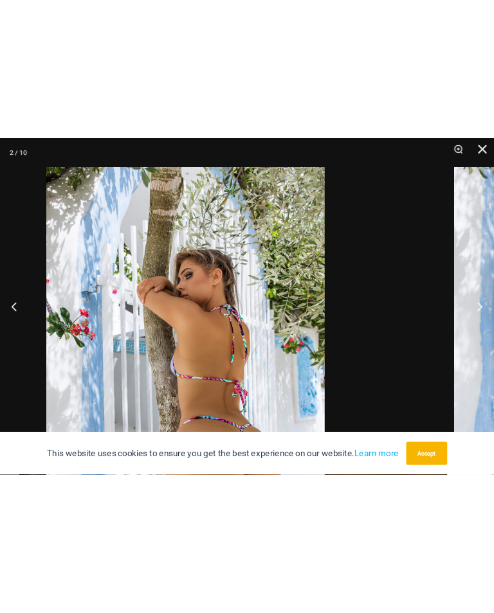
scroll to position [804, 0]
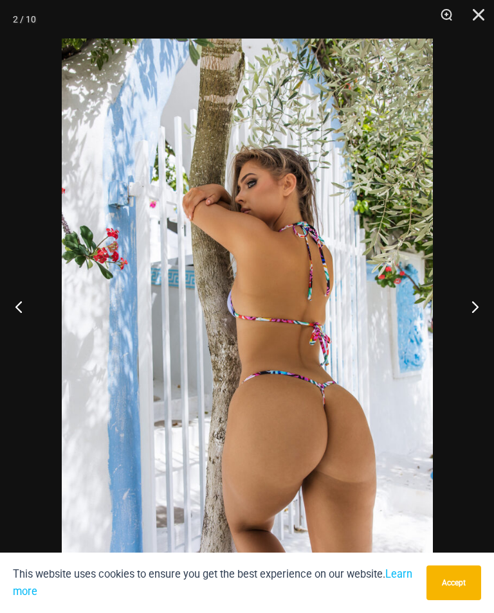
click at [475, 308] on button "Next" at bounding box center [469, 306] width 48 height 64
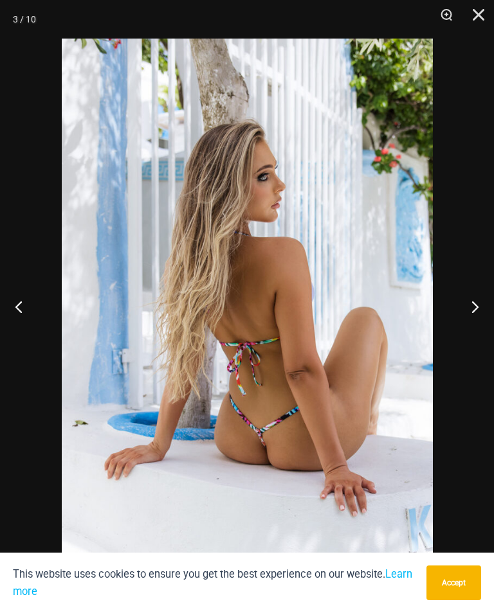
click at [478, 314] on button "Next" at bounding box center [469, 306] width 48 height 64
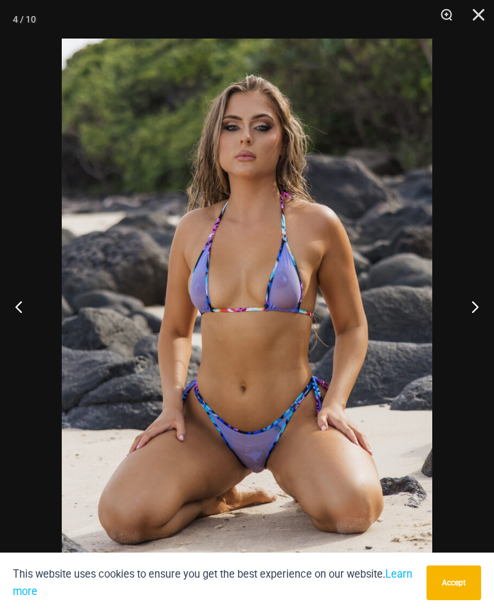
click at [12, 318] on button "Previous" at bounding box center [24, 306] width 48 height 64
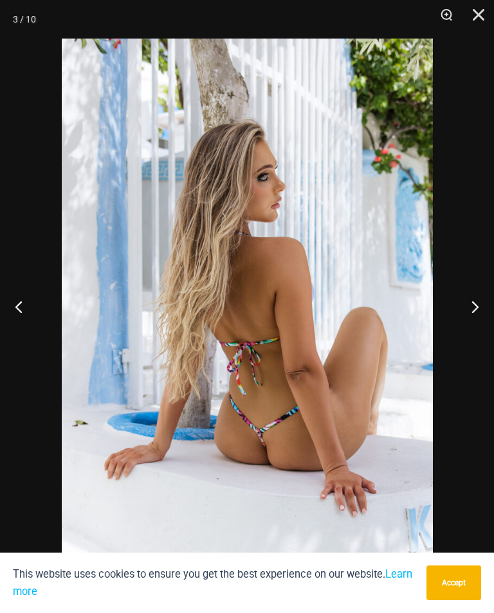
click at [18, 317] on button "Previous" at bounding box center [24, 306] width 48 height 64
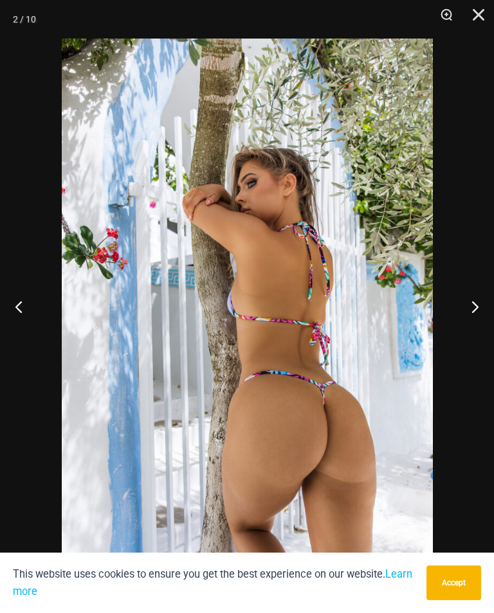
click at [22, 315] on button "Previous" at bounding box center [24, 306] width 48 height 64
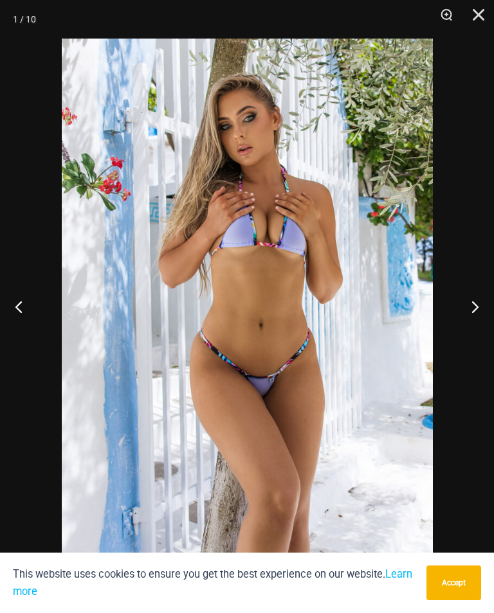
click at [19, 319] on button "Previous" at bounding box center [24, 306] width 48 height 64
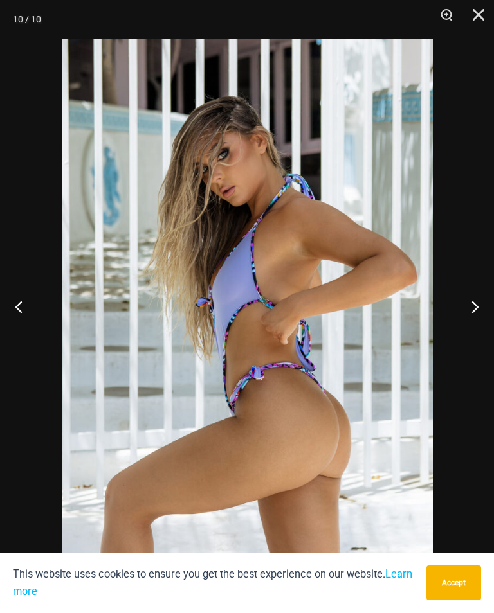
click at [16, 319] on button "Previous" at bounding box center [24, 306] width 48 height 64
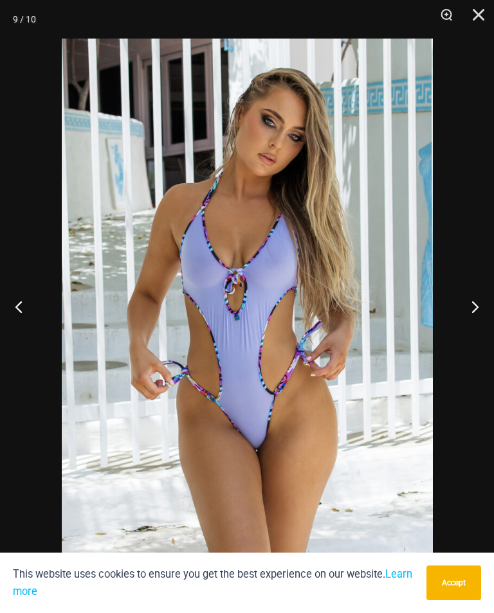
click at [20, 323] on button "Previous" at bounding box center [24, 306] width 48 height 64
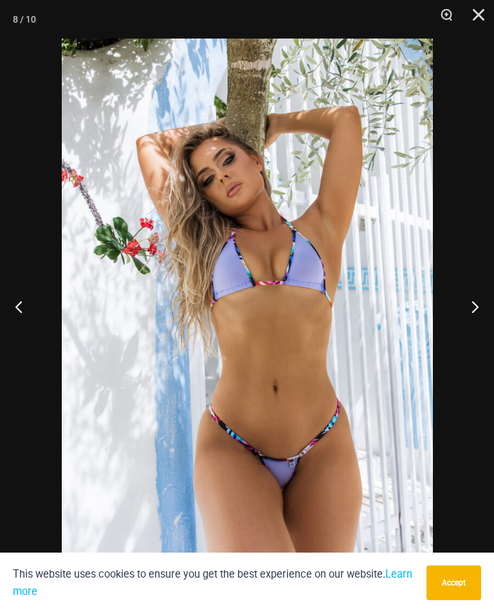
click at [16, 322] on button "Previous" at bounding box center [24, 306] width 48 height 64
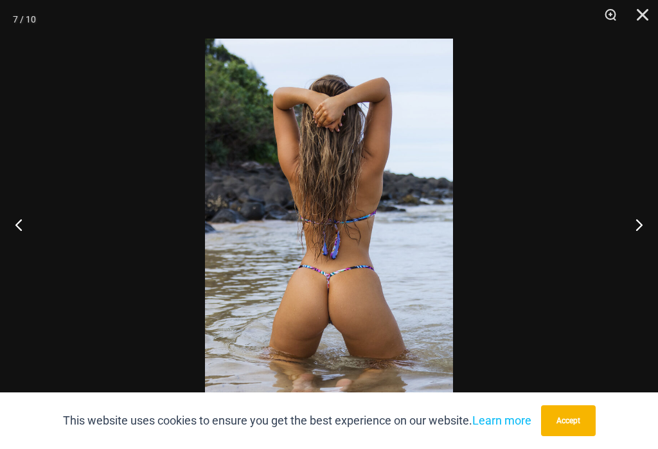
scroll to position [906, 0]
